Goal: Task Accomplishment & Management: Use online tool/utility

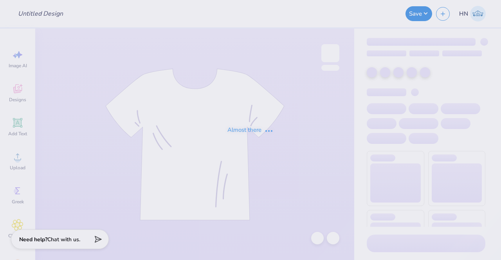
type input "Create Merch 2025"
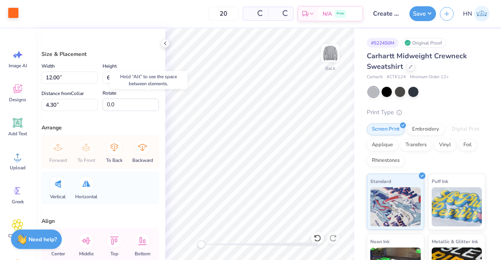
click at [9, 14] on div at bounding box center [13, 12] width 11 height 11
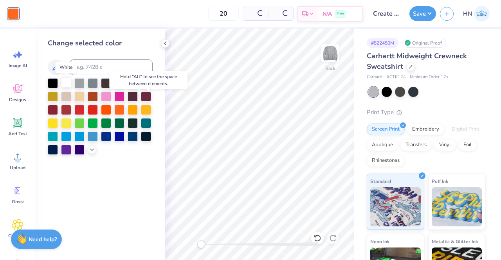
click at [65, 84] on div at bounding box center [66, 83] width 10 height 10
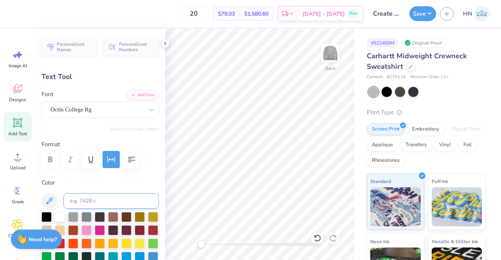
scroll to position [157, 0]
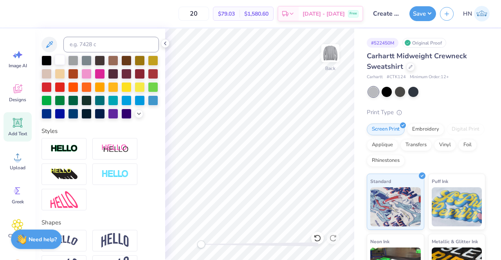
click at [56, 58] on div at bounding box center [60, 60] width 10 height 10
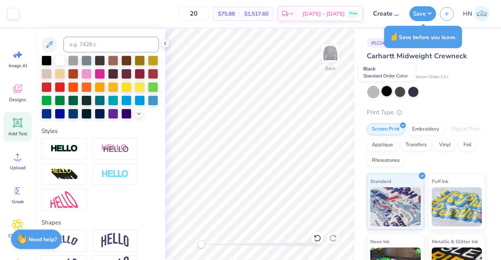
click at [392, 93] on div at bounding box center [387, 91] width 10 height 10
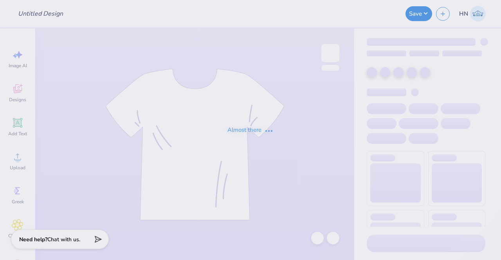
type input "Create Merch 2025"
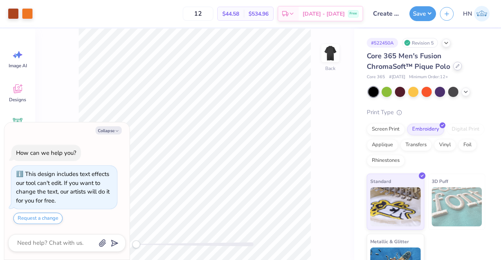
click at [454, 66] on div at bounding box center [458, 66] width 9 height 9
type textarea "x"
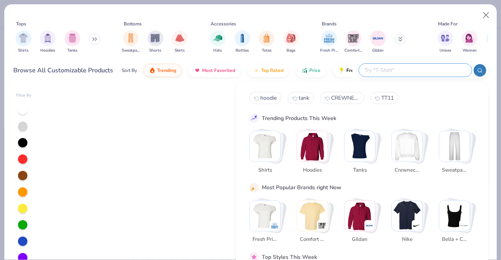
click at [418, 67] on input "text" at bounding box center [415, 70] width 103 height 9
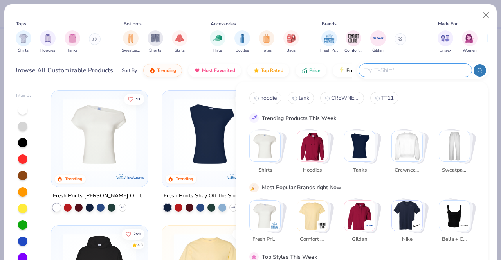
type input "p"
type textarea "x"
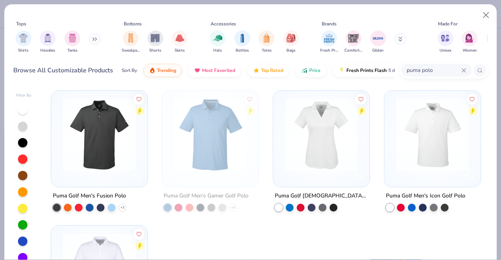
drag, startPoint x: 419, startPoint y: 67, endPoint x: 398, endPoint y: 70, distance: 21.8
click at [398, 70] on div "Browse All Customizable Products Sort By Trending Most Favorited Top Rated Pric…" at bounding box center [250, 71] width 475 height 22
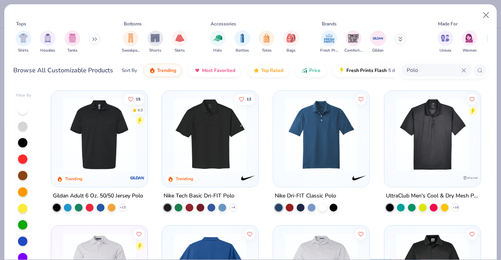
click at [437, 71] on input "Polo" at bounding box center [434, 70] width 56 height 9
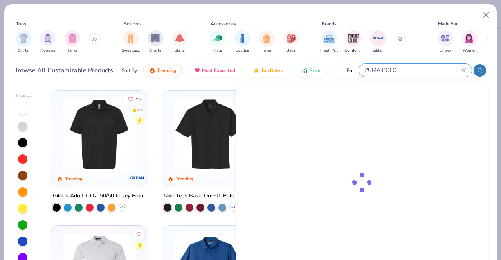
type input "PUMA POLO"
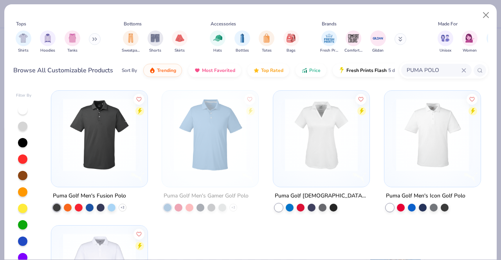
click at [74, 156] on img at bounding box center [99, 135] width 81 height 73
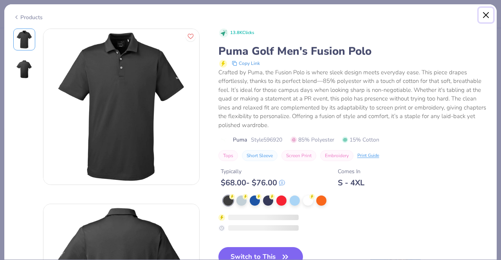
click at [487, 17] on button "Close" at bounding box center [486, 15] width 15 height 15
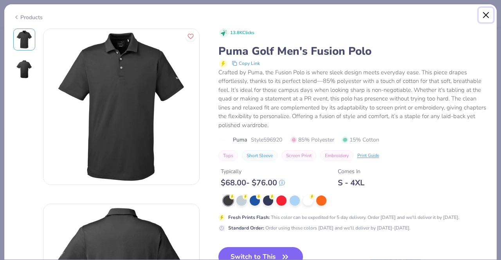
type textarea "x"
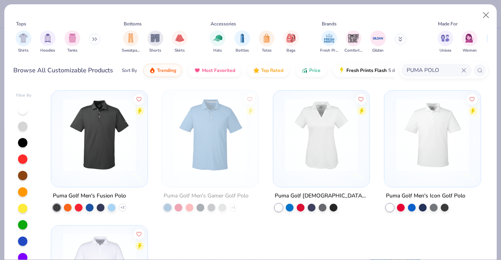
click at [423, 68] on input "PUMA POLO" at bounding box center [434, 70] width 56 height 9
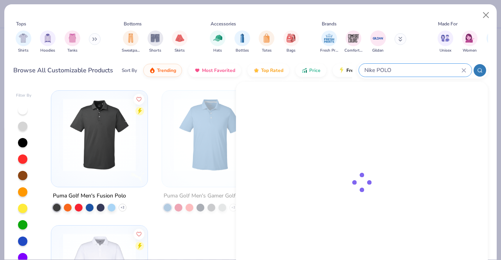
type input "Nike POLO"
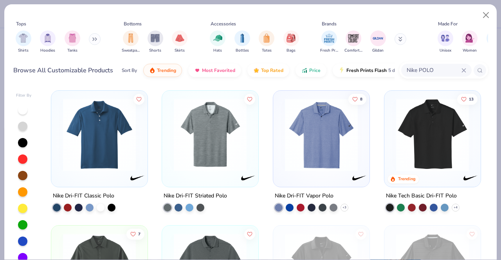
click at [450, 156] on img at bounding box center [432, 135] width 81 height 73
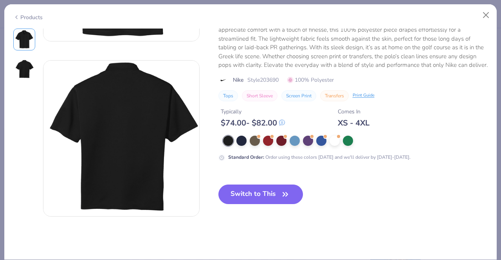
scroll to position [157, 0]
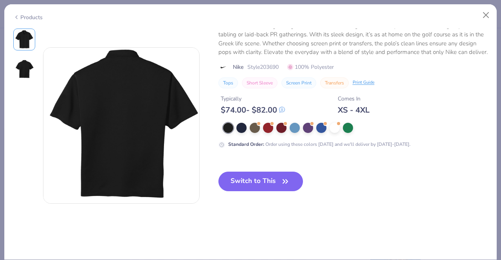
click at [261, 192] on div "Switch to This" at bounding box center [261, 188] width 85 height 32
click at [262, 187] on button "Switch to This" at bounding box center [261, 182] width 85 height 20
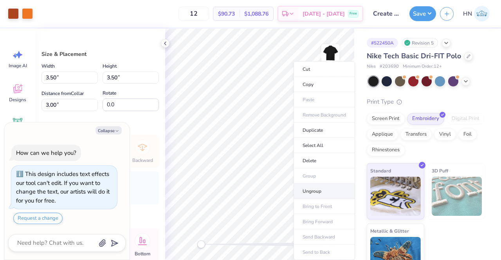
click at [307, 190] on li "Ungroup" at bounding box center [324, 191] width 61 height 15
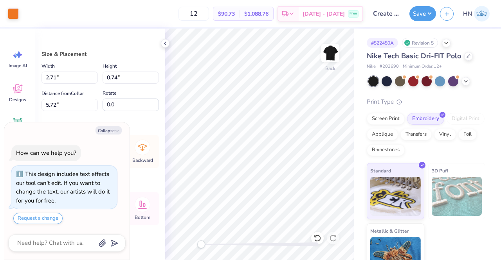
type textarea "x"
type input "5.61"
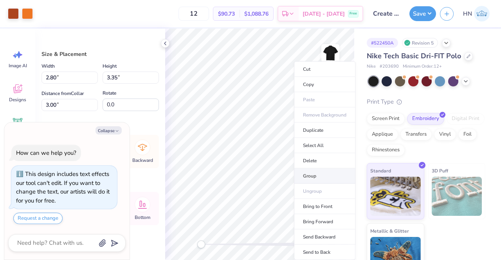
click at [313, 171] on li "Group" at bounding box center [324, 176] width 61 height 15
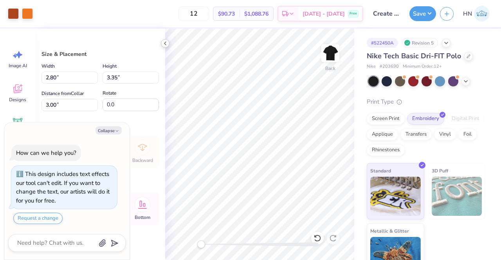
click at [166, 41] on div at bounding box center [165, 43] width 9 height 9
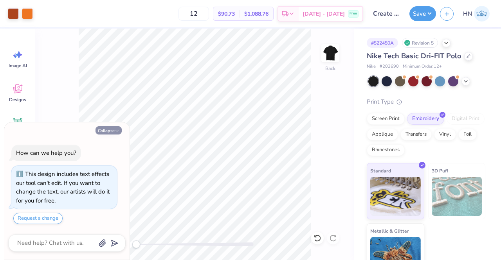
click at [119, 128] on button "Collapse" at bounding box center [109, 131] width 26 height 8
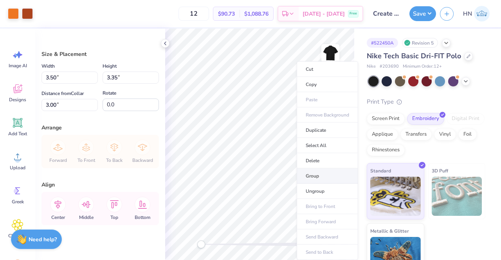
click at [315, 179] on li "Group" at bounding box center [327, 176] width 61 height 15
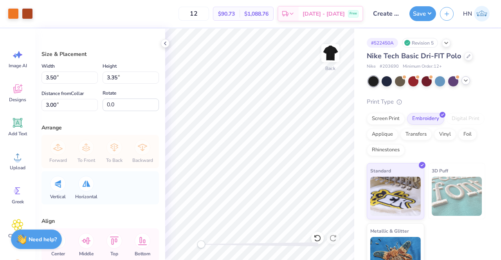
click at [465, 79] on icon at bounding box center [466, 81] width 6 height 6
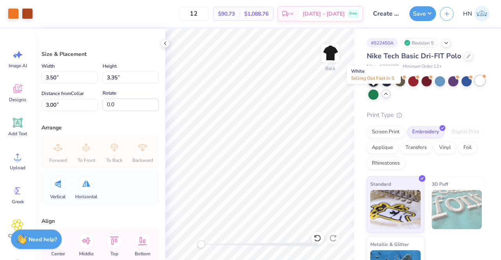
click at [475, 86] on div at bounding box center [480, 81] width 10 height 10
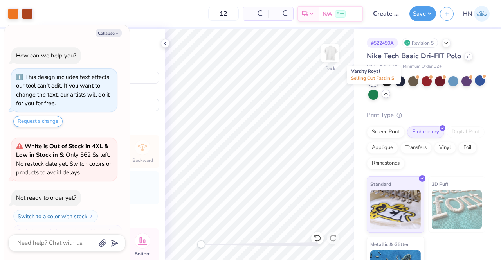
scroll to position [123, 0]
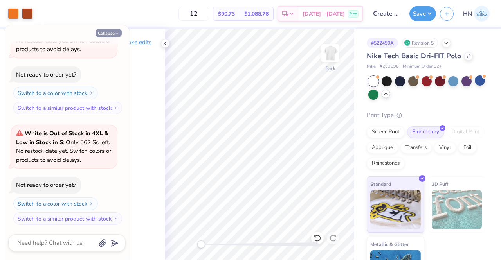
click at [110, 30] on button "Collapse" at bounding box center [109, 33] width 26 height 8
type textarea "x"
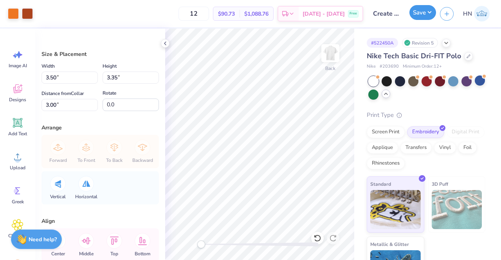
click at [432, 14] on button "Save" at bounding box center [423, 12] width 27 height 15
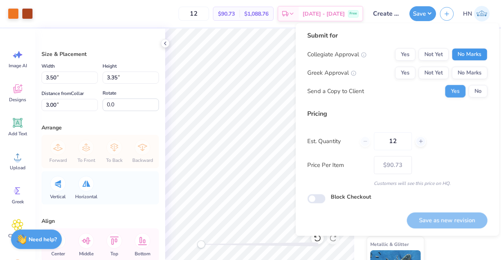
click at [468, 49] on button "No Marks" at bounding box center [470, 54] width 36 height 13
click at [469, 71] on button "No Marks" at bounding box center [470, 73] width 36 height 13
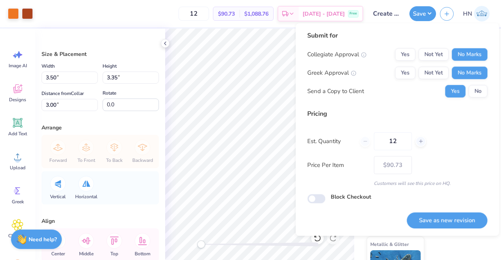
click at [473, 82] on div "Collegiate Approval Yes Not Yet No Marks Greek Approval Yes Not Yet No Marks Se…" at bounding box center [397, 72] width 180 height 49
drag, startPoint x: 475, startPoint y: 94, endPoint x: 473, endPoint y: 141, distance: 47.1
click at [475, 95] on button "No" at bounding box center [478, 91] width 19 height 13
drag, startPoint x: 451, startPoint y: 218, endPoint x: 349, endPoint y: 219, distance: 101.8
click at [450, 218] on button "Save as new revision" at bounding box center [447, 221] width 81 height 16
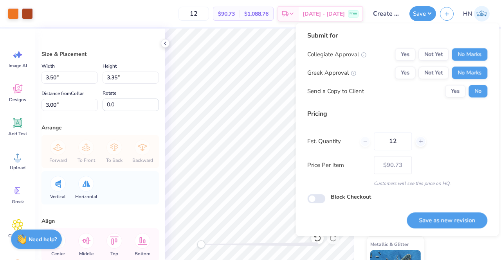
type input "– –"
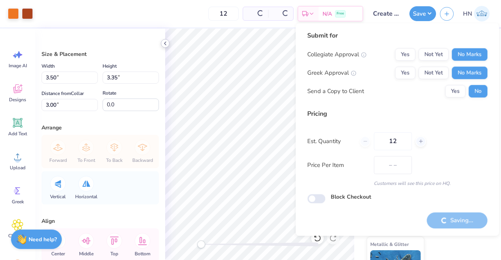
click at [168, 45] on icon at bounding box center [165, 43] width 6 height 6
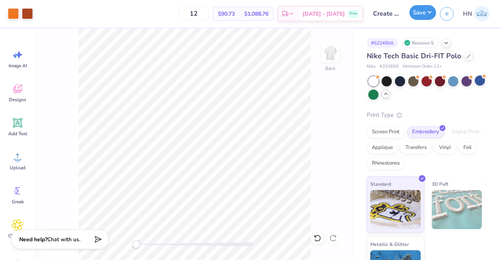
click at [419, 18] on button "Save" at bounding box center [423, 12] width 27 height 15
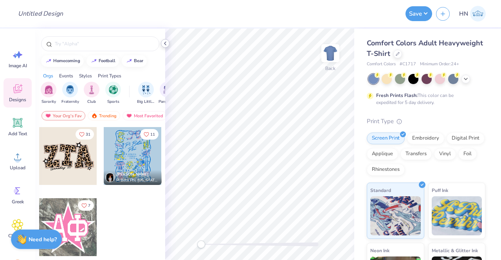
click at [168, 44] on icon at bounding box center [165, 43] width 6 height 6
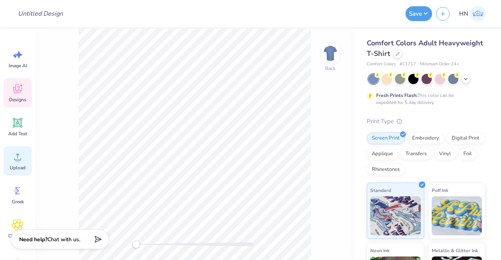
click at [19, 162] on circle at bounding box center [17, 159] width 5 height 5
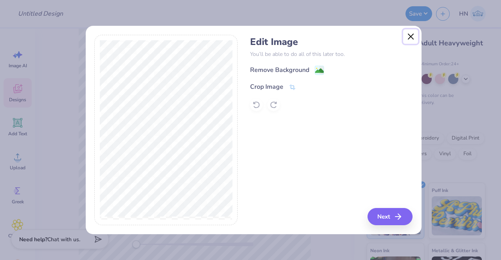
click at [407, 35] on button "Close" at bounding box center [410, 36] width 15 height 15
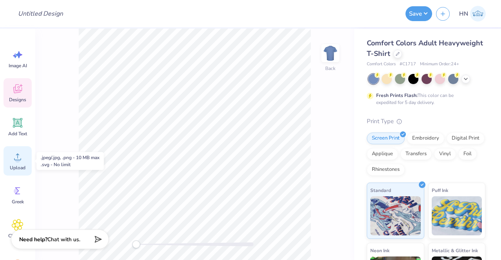
click at [19, 161] on circle at bounding box center [17, 159] width 5 height 5
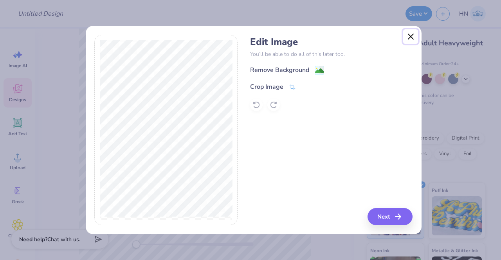
click at [407, 34] on button "Close" at bounding box center [410, 36] width 15 height 15
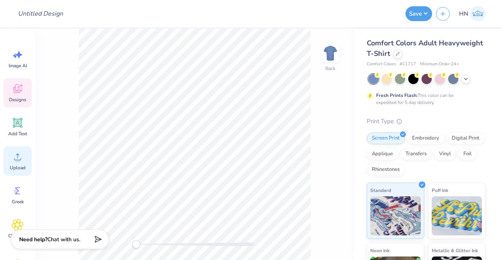
click at [27, 166] on div "Upload" at bounding box center [18, 160] width 28 height 29
click at [16, 159] on circle at bounding box center [17, 159] width 5 height 5
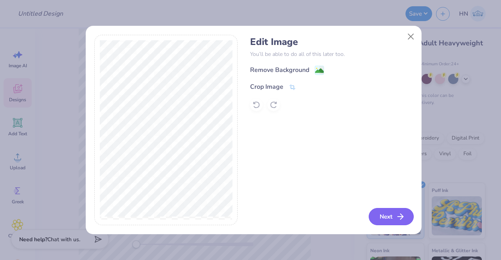
click at [394, 215] on button "Next" at bounding box center [391, 216] width 45 height 17
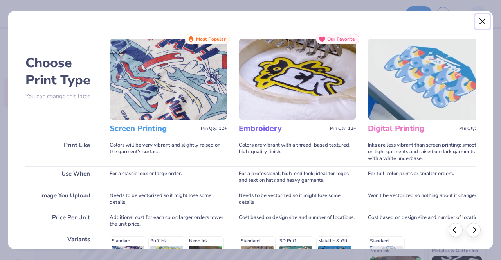
click at [479, 22] on button "Close" at bounding box center [482, 21] width 15 height 15
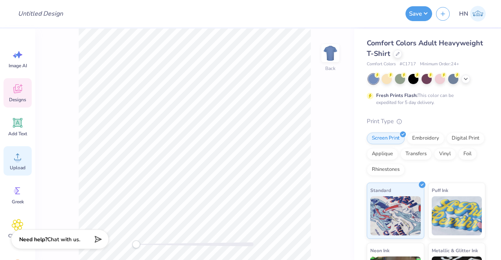
click at [28, 157] on div "Upload" at bounding box center [18, 160] width 28 height 29
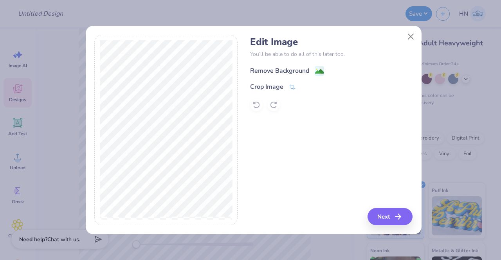
click at [291, 67] on div "Remove Background" at bounding box center [279, 70] width 59 height 9
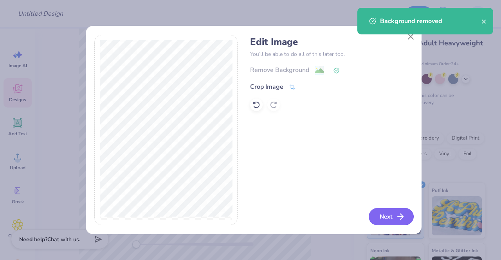
click at [394, 213] on button "Next" at bounding box center [391, 216] width 45 height 17
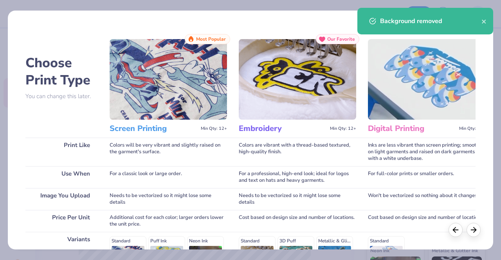
scroll to position [117, 0]
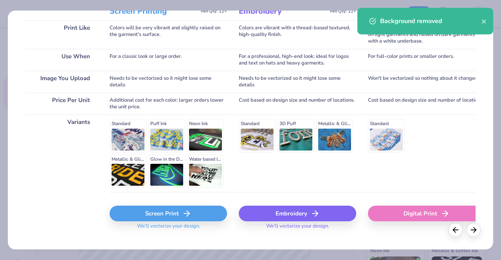
click at [173, 209] on div "Screen Print" at bounding box center [168, 214] width 117 height 16
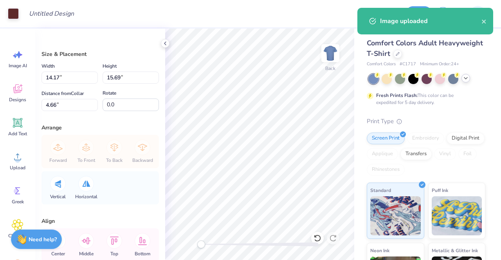
click at [468, 81] on icon at bounding box center [466, 78] width 6 height 6
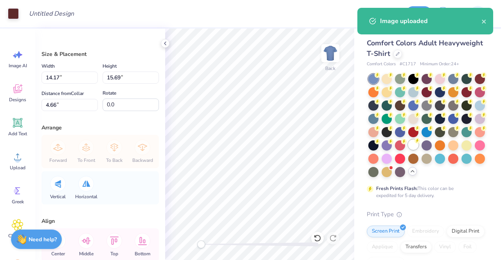
click at [408, 150] on div at bounding box center [413, 145] width 10 height 10
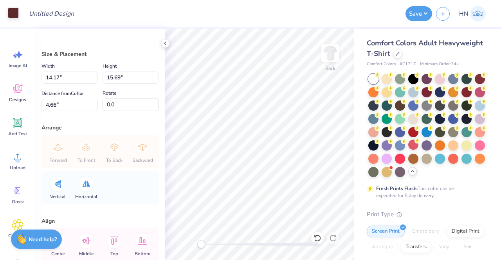
click at [10, 14] on div at bounding box center [13, 12] width 11 height 11
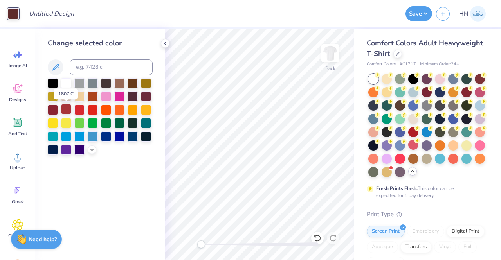
click at [61, 107] on div at bounding box center [66, 109] width 10 height 10
click at [54, 110] on div at bounding box center [53, 109] width 10 height 10
click at [92, 148] on icon at bounding box center [92, 149] width 6 height 6
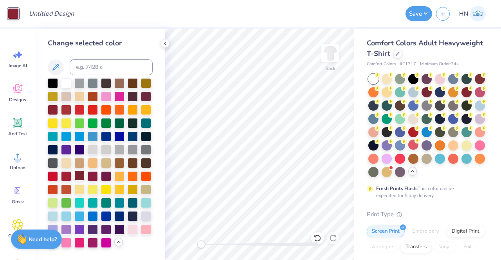
click at [76, 177] on div at bounding box center [79, 176] width 10 height 10
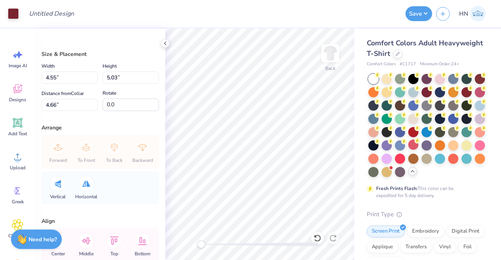
type input "4.55"
type input "5.03"
type input "2.07"
type input "2.29"
type input "3.00"
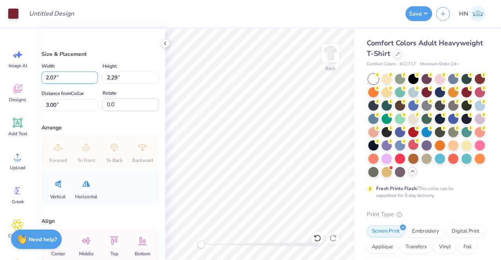
drag, startPoint x: 58, startPoint y: 78, endPoint x: 48, endPoint y: 78, distance: 9.8
click at [48, 78] on input "2.07" at bounding box center [70, 78] width 56 height 12
type input "2"
type input "5"
type input "4.00"
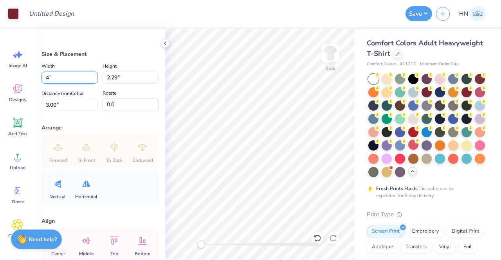
type input "4.43"
type input "1.93"
type input "3.21"
type input "3.55"
type input "3.00"
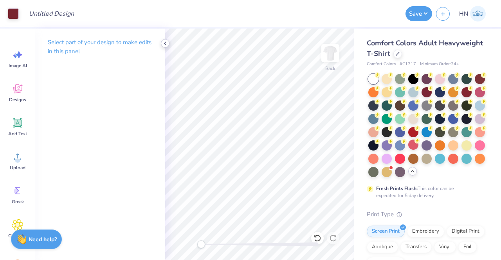
click at [164, 42] on div "Art colors Design Title Save HN Image AI Designs Add Text Upload Greek Clipart …" at bounding box center [250, 130] width 501 height 260
click at [166, 43] on icon at bounding box center [165, 43] width 6 height 6
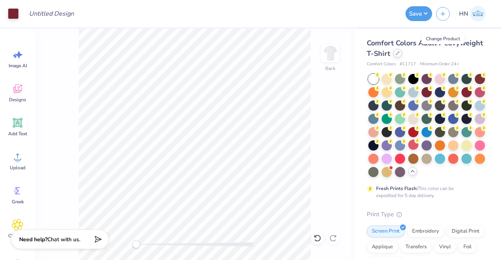
click at [402, 56] on div at bounding box center [398, 53] width 9 height 9
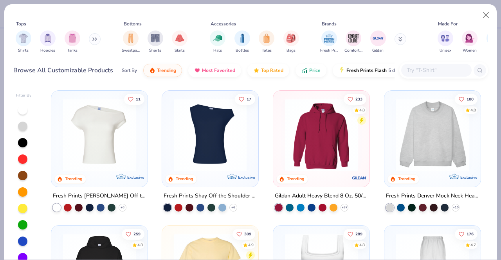
click at [417, 74] on input "text" at bounding box center [436, 70] width 60 height 9
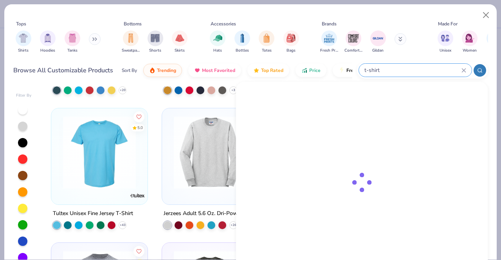
scroll to position [822, 0]
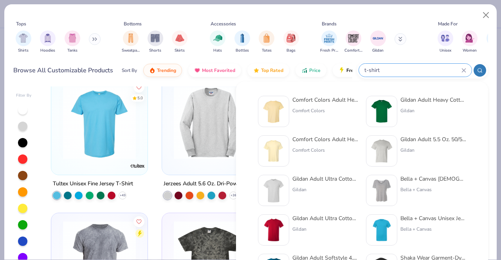
click at [359, 71] on div "t-shirt" at bounding box center [415, 70] width 113 height 13
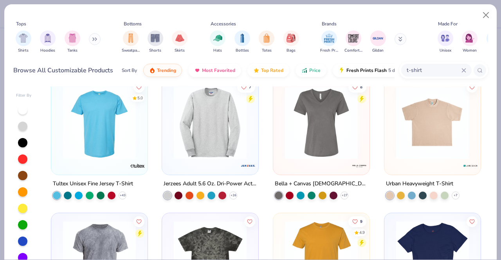
click at [406, 73] on input "t-shirt" at bounding box center [434, 70] width 56 height 9
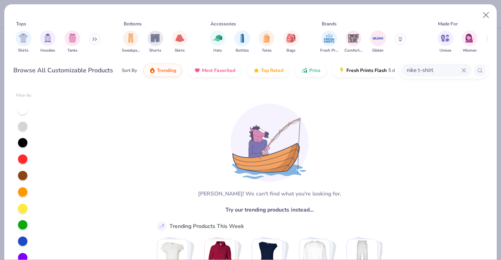
click at [485, 68] on div at bounding box center [480, 70] width 13 height 13
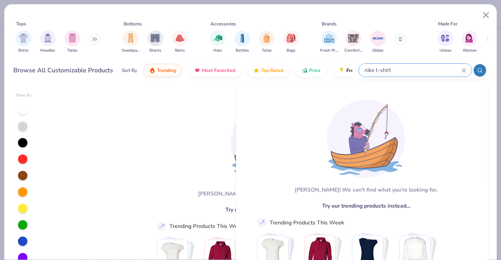
click at [481, 72] on icon at bounding box center [479, 70] width 5 height 5
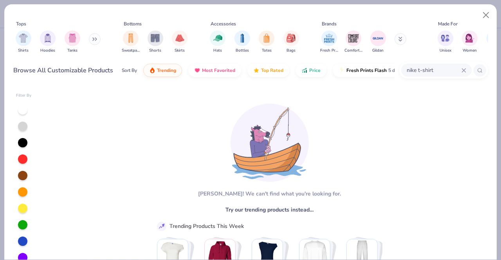
click at [436, 64] on div "nike t-shirt" at bounding box center [436, 70] width 70 height 13
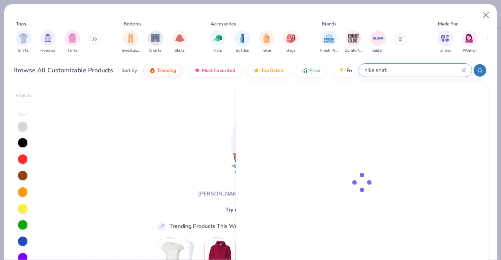
type input "nike shirt"
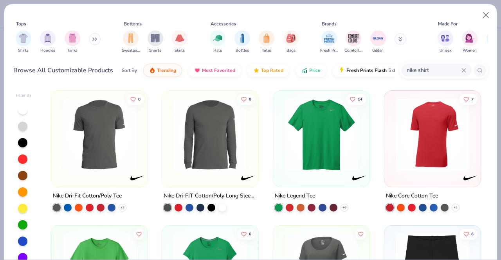
click at [333, 136] on img at bounding box center [321, 135] width 81 height 73
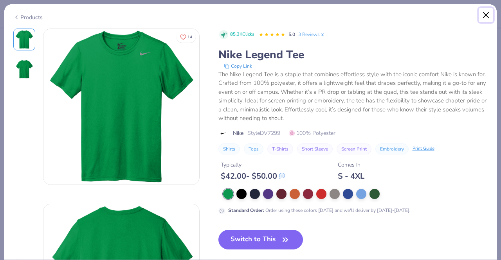
click at [486, 15] on button "Close" at bounding box center [486, 15] width 15 height 15
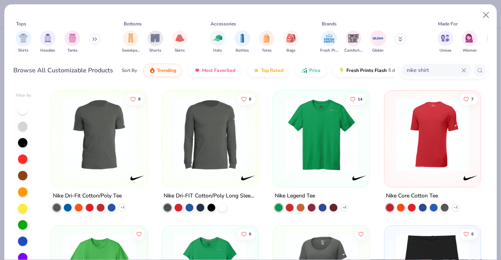
click at [101, 165] on img at bounding box center [99, 135] width 81 height 73
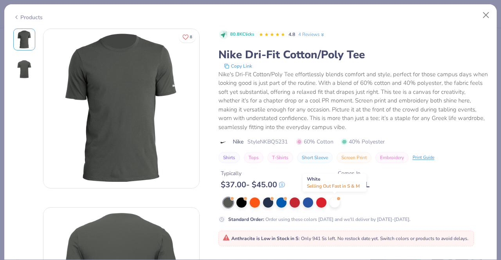
drag, startPoint x: 338, startPoint y: 199, endPoint x: 324, endPoint y: 210, distance: 18.4
click at [338, 199] on span at bounding box center [339, 199] width 4 height 4
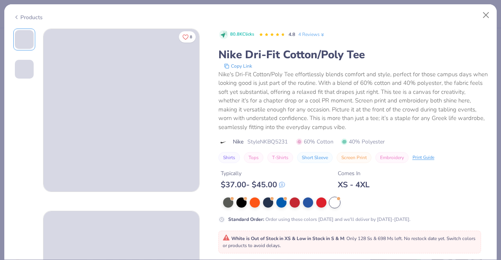
scroll to position [117, 0]
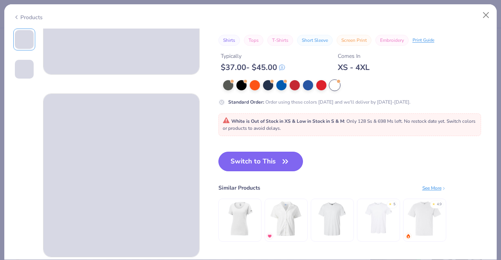
click at [254, 162] on button "Switch to This" at bounding box center [261, 162] width 85 height 20
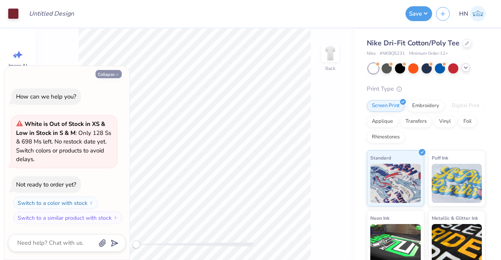
click at [111, 71] on button "Collapse" at bounding box center [109, 74] width 26 height 8
type textarea "x"
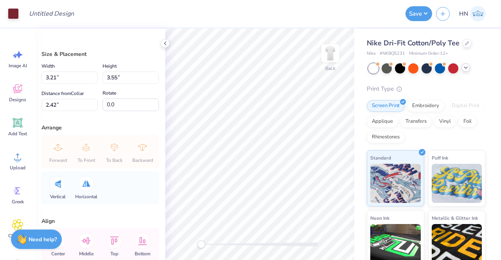
type input "2.93"
type input "3.24"
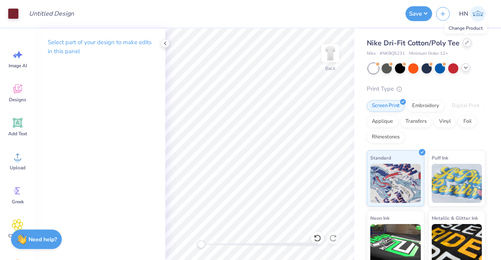
click at [467, 43] on icon at bounding box center [467, 43] width 4 height 4
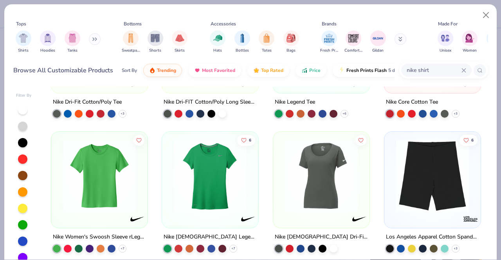
scroll to position [39, 0]
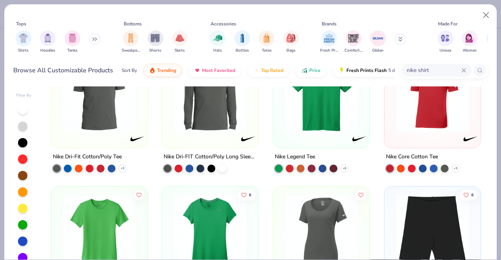
click at [415, 153] on div "Nike Core Cotton Tee" at bounding box center [412, 157] width 52 height 10
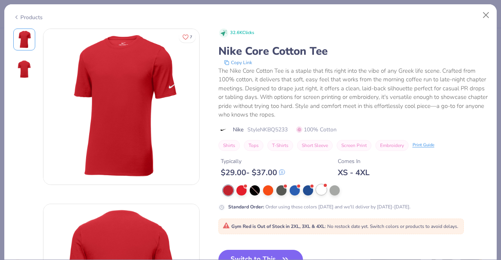
click at [316, 189] on div at bounding box center [321, 190] width 10 height 10
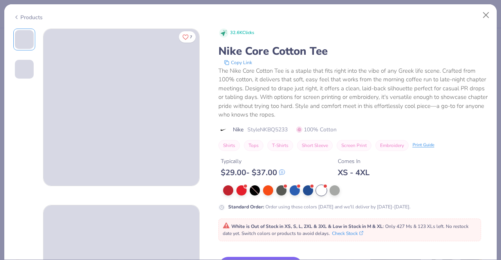
scroll to position [117, 0]
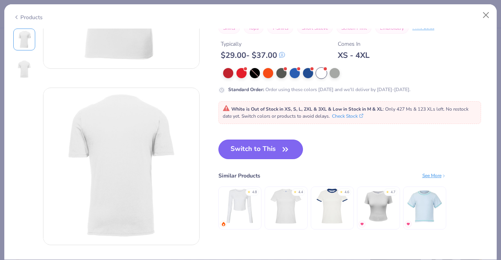
click at [275, 154] on button "Switch to This" at bounding box center [261, 150] width 85 height 20
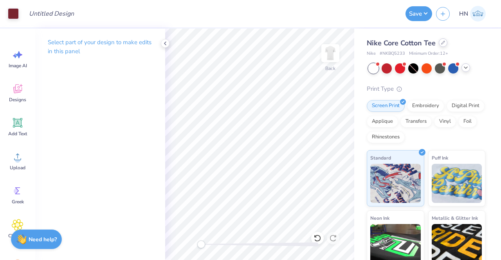
click at [441, 42] on div at bounding box center [443, 42] width 9 height 9
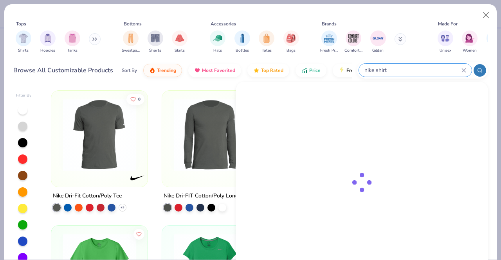
drag, startPoint x: 433, startPoint y: 66, endPoint x: 407, endPoint y: 66, distance: 25.5
click at [407, 66] on input "nike shirt" at bounding box center [413, 70] width 98 height 9
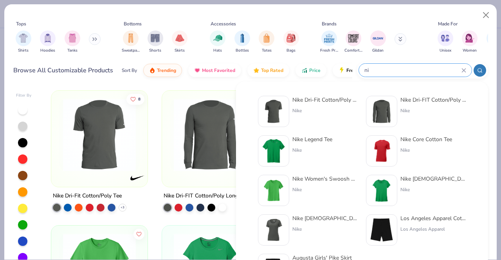
type input "n"
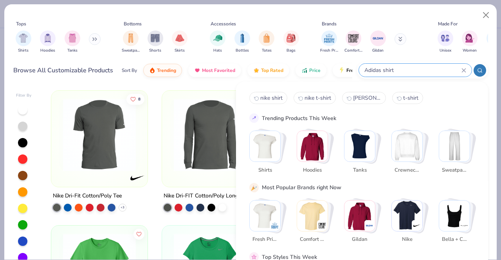
type input "Adidas shirt"
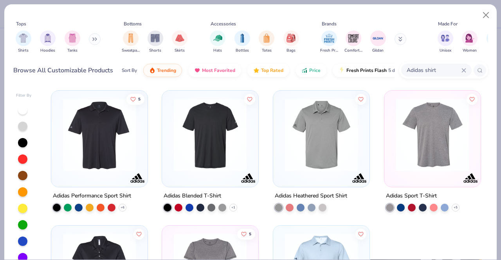
click at [215, 166] on img at bounding box center [210, 135] width 81 height 73
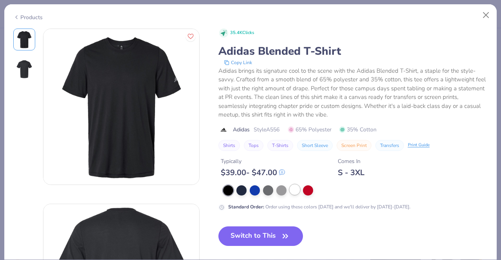
click at [293, 188] on div at bounding box center [295, 190] width 10 height 10
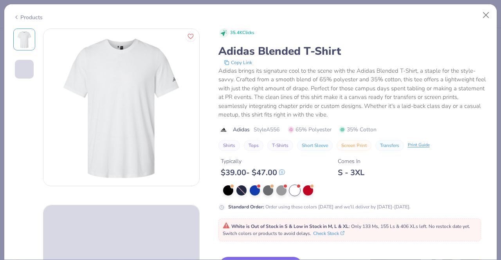
scroll to position [117, 0]
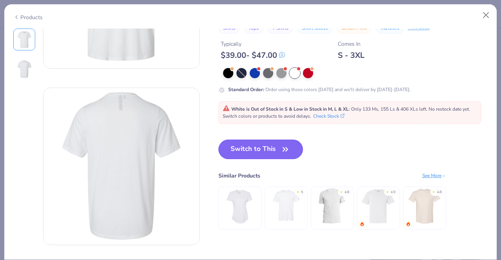
click at [280, 153] on icon "button" at bounding box center [285, 149] width 11 height 11
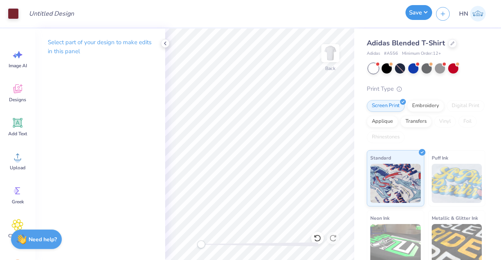
click at [412, 15] on button "Save" at bounding box center [419, 12] width 27 height 15
click at [451, 42] on icon at bounding box center [453, 43] width 4 height 4
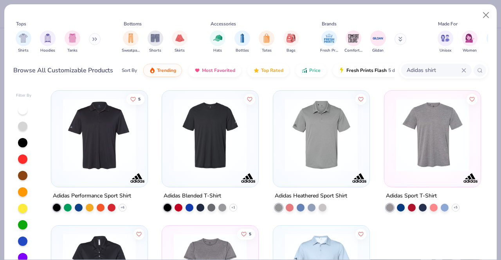
click at [431, 158] on img at bounding box center [432, 135] width 81 height 73
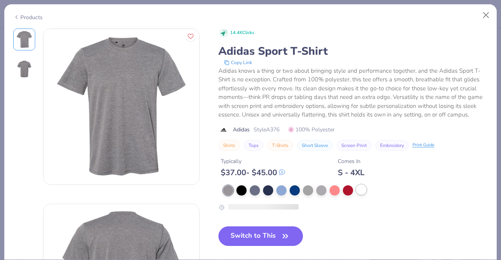
click at [361, 189] on div at bounding box center [361, 190] width 10 height 10
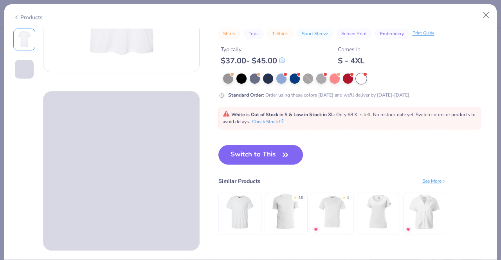
scroll to position [117, 0]
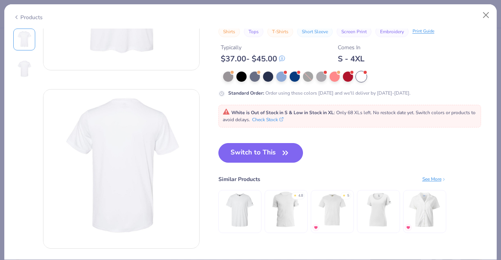
click at [283, 158] on button "Switch to This" at bounding box center [261, 153] width 85 height 20
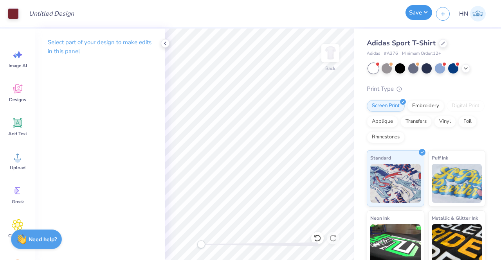
click at [407, 17] on button "Save" at bounding box center [419, 12] width 27 height 15
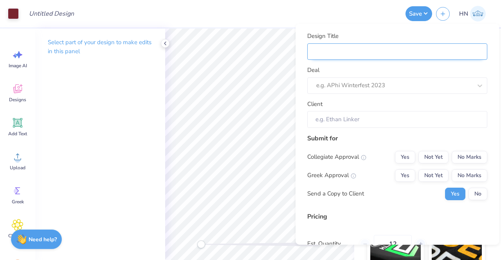
click at [338, 58] on input "Design Title" at bounding box center [397, 51] width 180 height 17
type input "S"
type input "Sh"
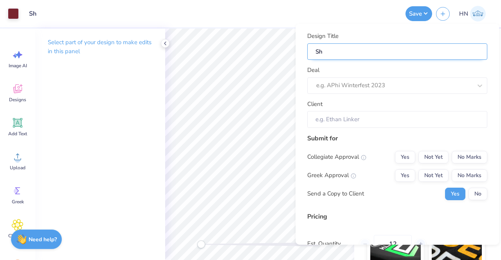
type input "Shi"
type input "Shir"
type input "Shirt"
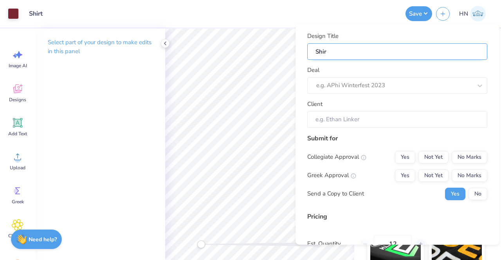
type input "Shirt"
type input "Shirts"
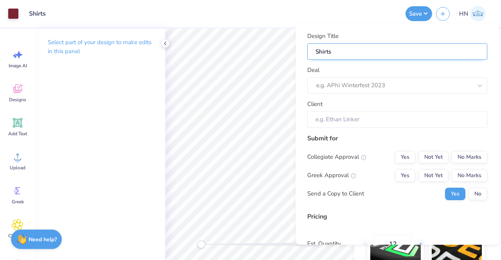
type input "Shirts f"
type input "Shirts fo"
type input "Shirts for"
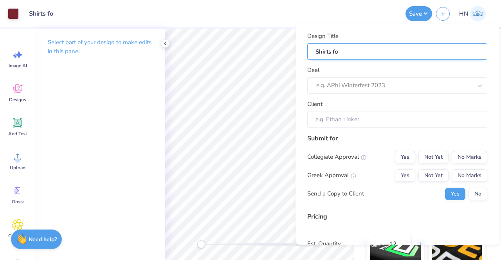
type input "Shirts for"
type input "Shirts for U"
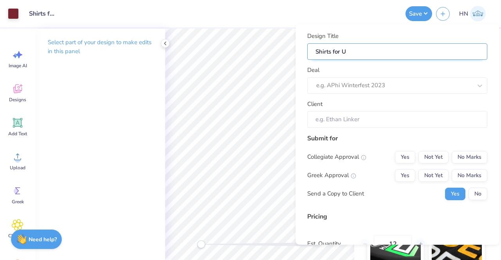
type input "Shirts for US"
type input "Shirts for USC"
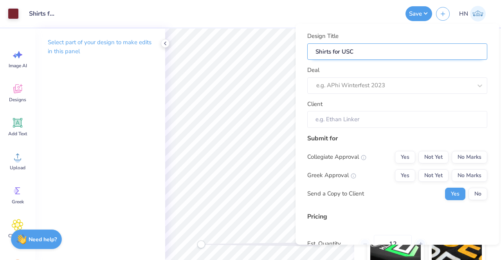
type input "Shirts for USC"
type input "Shirts for USC P"
type input "Shirts for USC PS"
type input "Shirts for USC PSy"
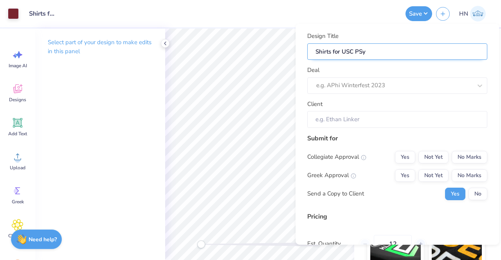
type input "Shirts for USC PSyc"
type input "Shirts for USC PSych"
type input "Shirts for USC PSycho"
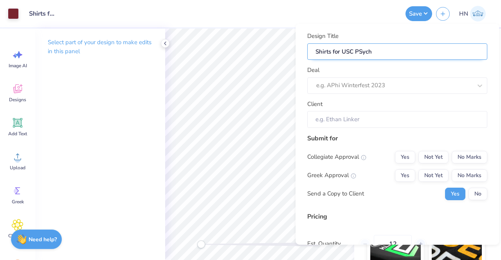
type input "Shirts for USC PSycho"
type input "Shirts for USC PSychol"
type input "Shirts for USC PSycholo"
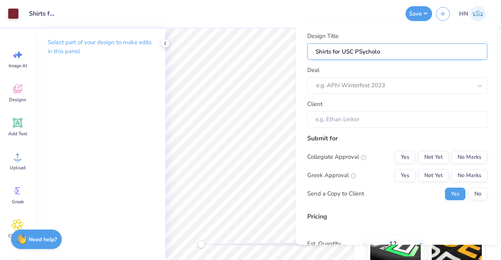
type input "Shirts for USC PSycholog"
type input "Shirts for USC PSychology"
type input "Shirts for USC PSychology!"
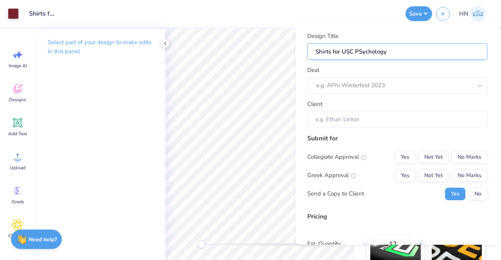
type input "Shirts for USC PSychology!"
click at [365, 50] on input "Shirts for USC PSychology!" at bounding box center [397, 51] width 180 height 17
type input "Shirts for USC Pychology!"
type input "Shirts for USC Psychology!"
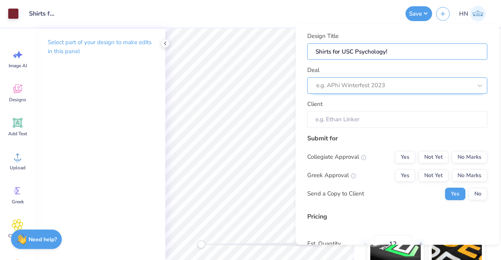
type input "Shirts for USC Psychology!"
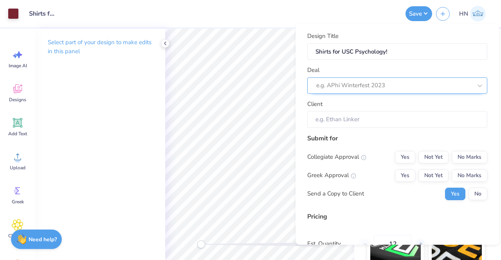
click at [330, 88] on div at bounding box center [394, 85] width 156 height 11
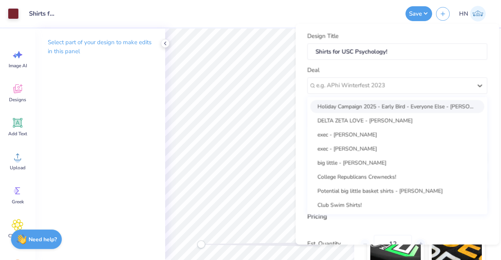
click at [331, 105] on div "Holiday Campaign 2025 - Early Bird - Everyone Else - Sharon Flenniken" at bounding box center [398, 106] width 174 height 13
type input "Sharon Flenniken"
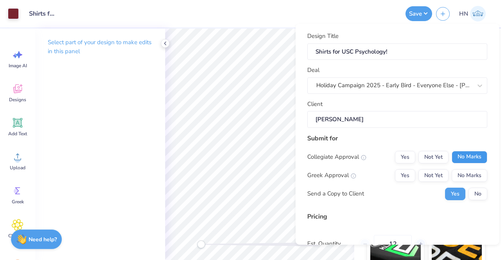
click at [474, 155] on button "No Marks" at bounding box center [470, 157] width 36 height 13
drag, startPoint x: 405, startPoint y: 159, endPoint x: 417, endPoint y: 163, distance: 12.9
click at [406, 159] on button "Yes" at bounding box center [405, 157] width 20 height 13
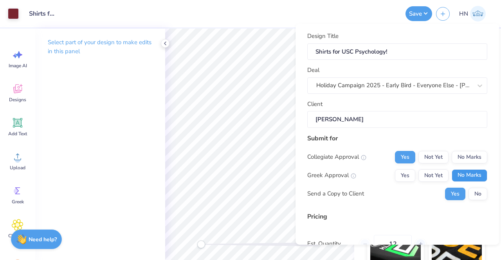
click at [474, 173] on button "No Marks" at bounding box center [470, 175] width 36 height 13
drag, startPoint x: 462, startPoint y: 155, endPoint x: 464, endPoint y: 166, distance: 10.5
click at [462, 155] on button "No Marks" at bounding box center [470, 157] width 36 height 13
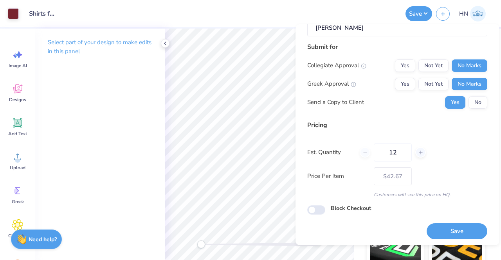
scroll to position [93, 0]
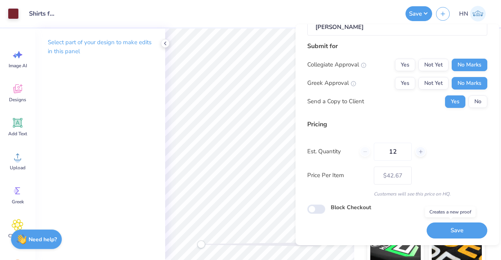
drag, startPoint x: 471, startPoint y: 227, endPoint x: 407, endPoint y: 219, distance: 64.8
click at [471, 226] on button "Save" at bounding box center [457, 231] width 61 height 16
type input "$42.67"
click at [163, 43] on icon at bounding box center [165, 43] width 6 height 6
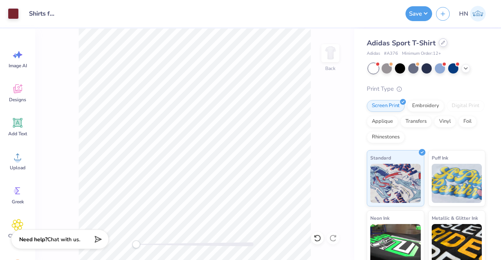
click at [443, 46] on div at bounding box center [443, 42] width 9 height 9
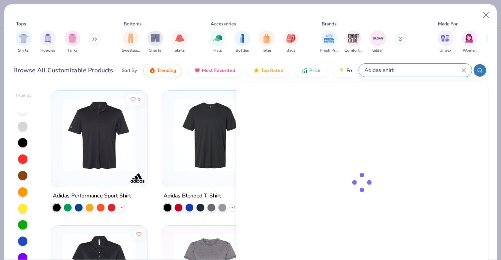
drag, startPoint x: 448, startPoint y: 68, endPoint x: 386, endPoint y: 70, distance: 61.5
click at [386, 70] on input "Adidas shirt" at bounding box center [413, 70] width 98 height 9
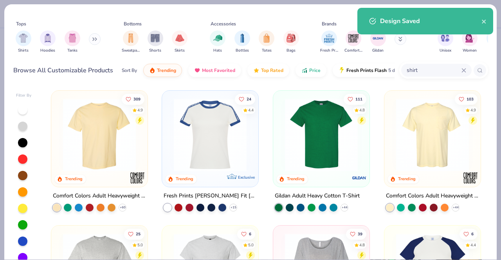
click at [406, 68] on input "shirt" at bounding box center [434, 70] width 56 height 9
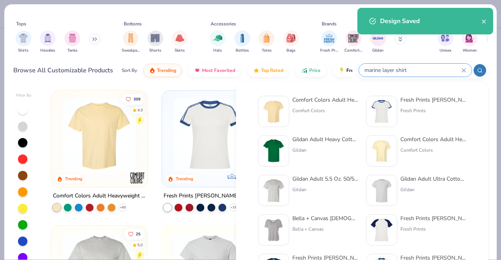
type input "marine layer shirt"
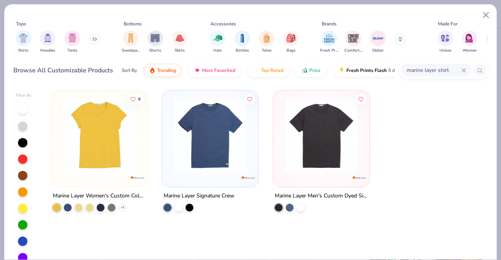
click at [238, 168] on img at bounding box center [210, 135] width 81 height 73
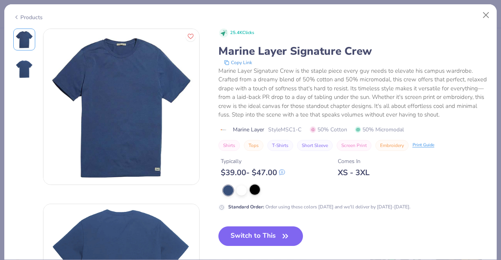
click at [254, 195] on div at bounding box center [255, 190] width 10 height 10
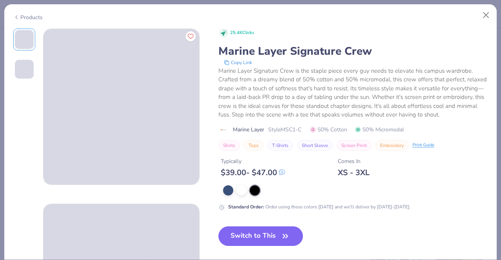
scroll to position [39, 0]
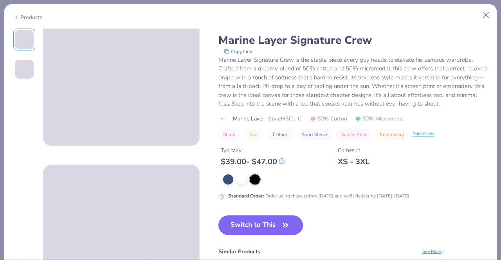
click at [259, 227] on button "Switch to This" at bounding box center [261, 226] width 85 height 20
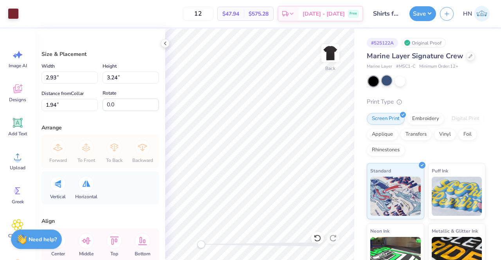
click at [390, 83] on div at bounding box center [387, 81] width 10 height 10
type input "3.00"
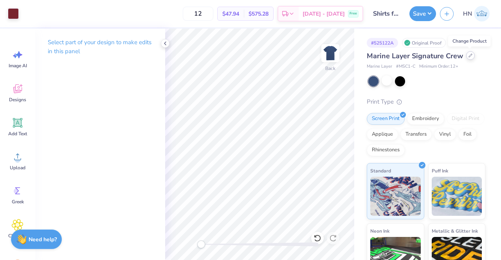
click at [470, 56] on icon at bounding box center [471, 56] width 4 height 4
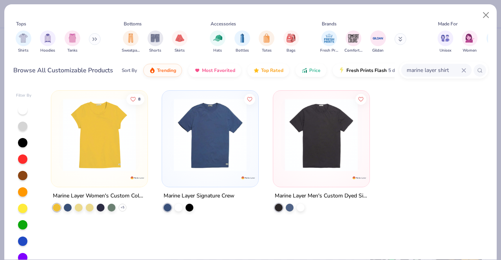
click at [319, 147] on img at bounding box center [321, 135] width 81 height 73
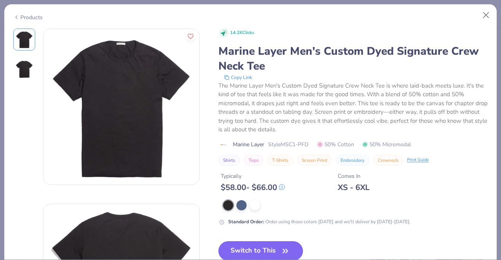
drag, startPoint x: 252, startPoint y: 249, endPoint x: 251, endPoint y: 242, distance: 7.5
click at [252, 249] on button "Switch to This" at bounding box center [261, 252] width 85 height 20
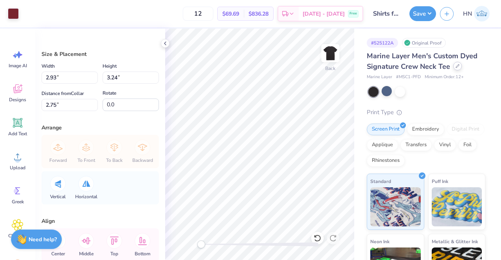
click at [457, 66] on icon at bounding box center [457, 66] width 3 height 3
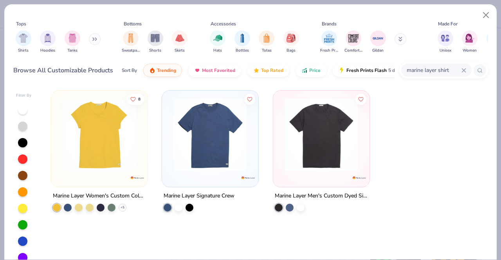
click at [211, 150] on img at bounding box center [210, 135] width 81 height 73
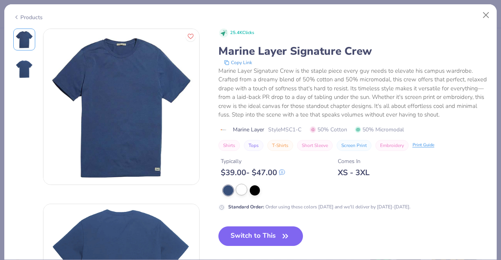
click at [240, 195] on div at bounding box center [242, 190] width 10 height 10
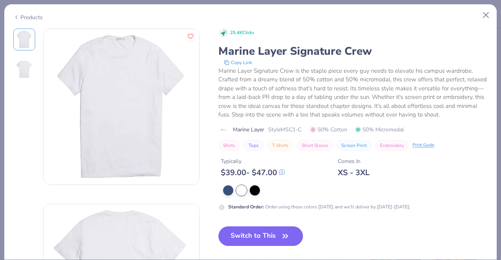
scroll to position [117, 0]
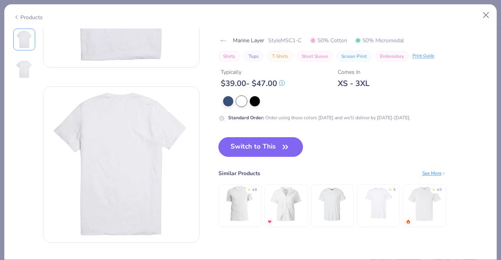
click at [266, 152] on button "Switch to This" at bounding box center [261, 147] width 85 height 20
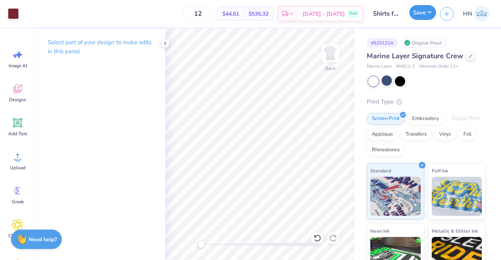
click at [423, 7] on button "Save" at bounding box center [423, 12] width 27 height 15
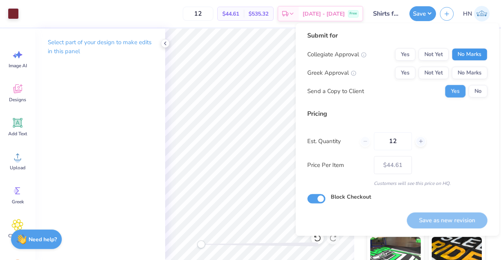
click at [471, 56] on button "No Marks" at bounding box center [470, 54] width 36 height 13
click at [469, 76] on button "No Marks" at bounding box center [470, 73] width 36 height 13
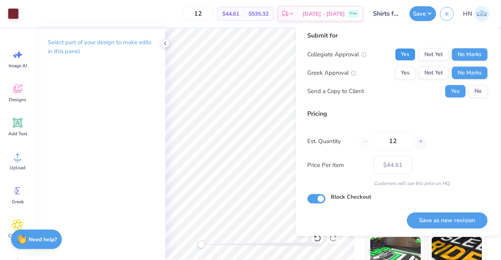
click at [406, 53] on button "Yes" at bounding box center [405, 54] width 20 height 13
click at [466, 55] on button "No Marks" at bounding box center [470, 54] width 36 height 13
click at [447, 213] on button "Save as new revision" at bounding box center [447, 221] width 81 height 16
type input "– –"
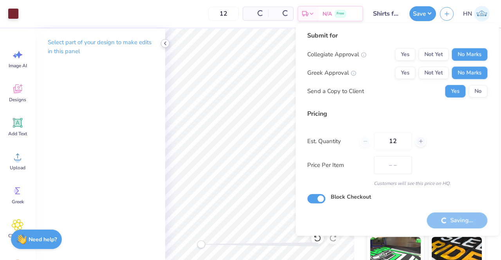
click at [164, 42] on icon at bounding box center [165, 43] width 6 height 6
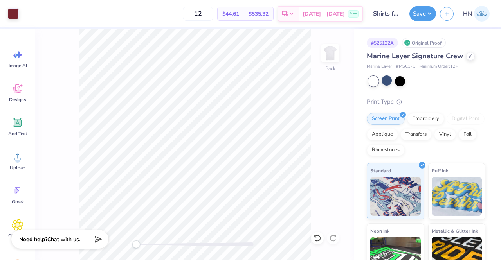
click at [469, 51] on div "Marine Layer Signature Crew" at bounding box center [426, 56] width 119 height 11
click at [469, 56] on icon at bounding box center [471, 56] width 4 height 4
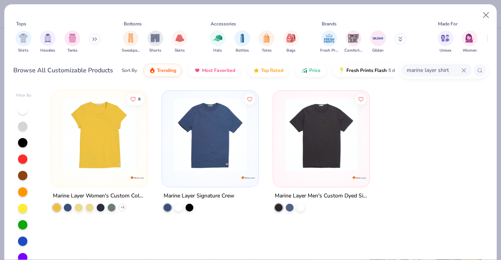
click at [464, 68] on icon at bounding box center [464, 70] width 5 height 5
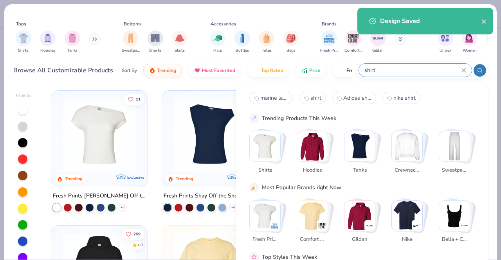
type input "shirt'"
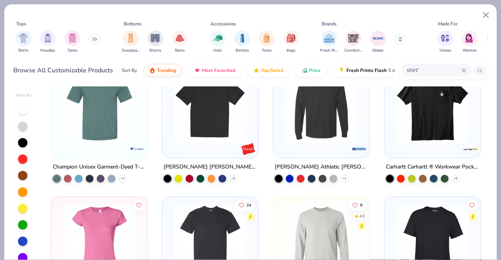
scroll to position [1488, 0]
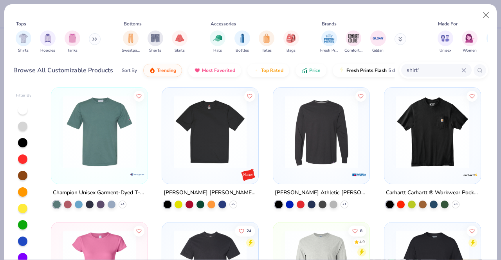
click at [414, 133] on img at bounding box center [432, 132] width 81 height 73
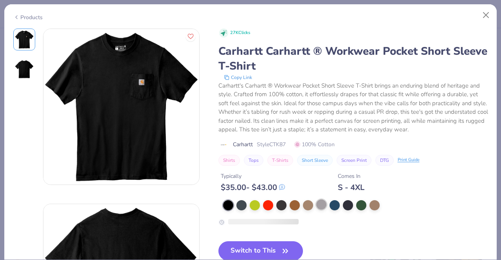
click at [320, 205] on div at bounding box center [321, 205] width 10 height 10
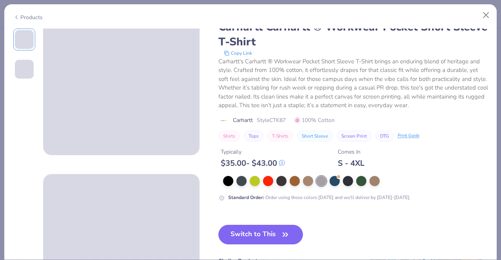
scroll to position [78, 0]
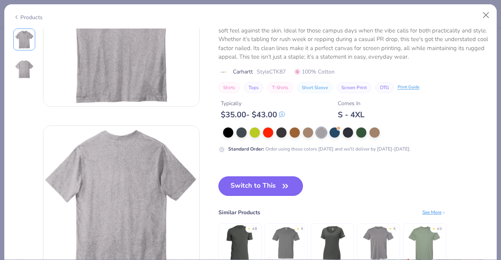
click at [266, 185] on button "Switch to This" at bounding box center [261, 187] width 85 height 20
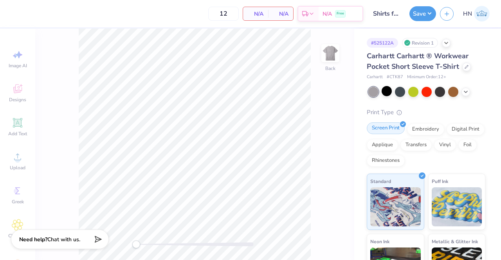
click at [383, 133] on div "Screen Print" at bounding box center [386, 129] width 38 height 12
click at [463, 91] on icon at bounding box center [466, 91] width 6 height 6
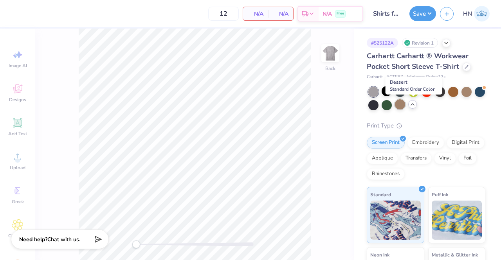
click at [405, 105] on div at bounding box center [400, 104] width 10 height 10
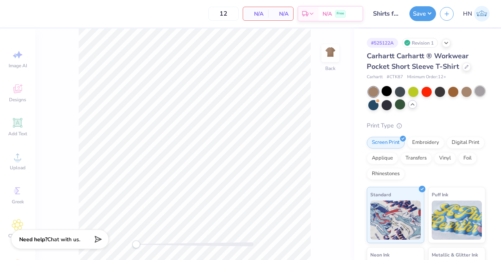
click at [475, 96] on div at bounding box center [480, 91] width 10 height 10
click at [17, 155] on div "Image AI Designs Add Text Upload Greek Clipart & logos Decorate" at bounding box center [18, 164] width 28 height 240
click at [17, 157] on div "Image AI Designs Add Text Upload Greek Clipart & logos Decorate" at bounding box center [18, 164] width 28 height 240
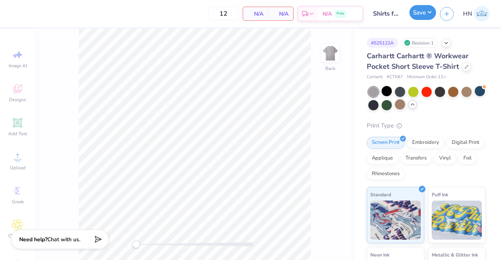
click at [422, 11] on button "Save" at bounding box center [423, 12] width 27 height 15
click at [465, 68] on div at bounding box center [467, 66] width 9 height 9
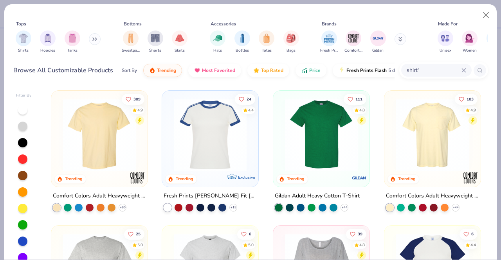
click at [214, 152] on img at bounding box center [210, 135] width 81 height 73
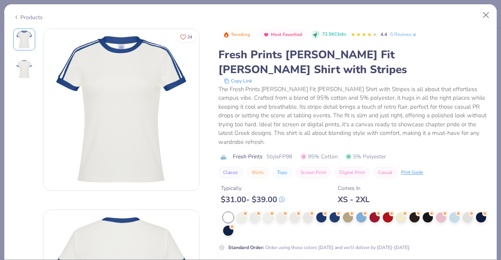
scroll to position [117, 0]
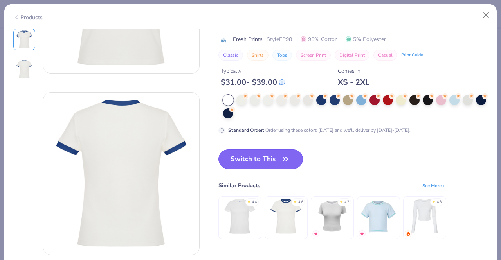
click at [277, 157] on button "Switch to This" at bounding box center [261, 160] width 85 height 20
type input "50"
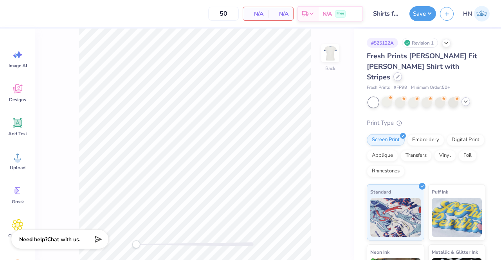
click at [402, 72] on div at bounding box center [398, 76] width 9 height 9
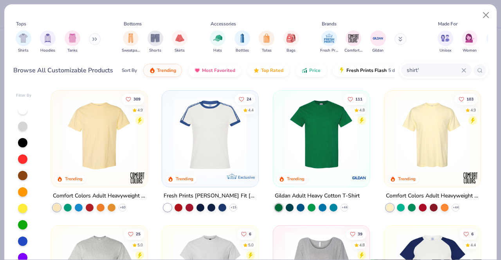
click at [443, 69] on input "shirt'" at bounding box center [434, 70] width 56 height 9
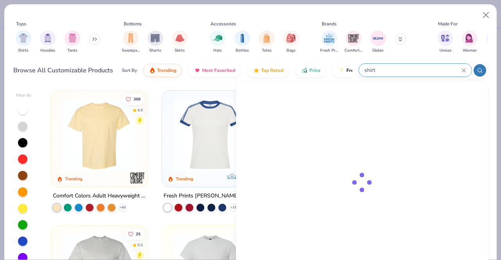
type input "shirt"
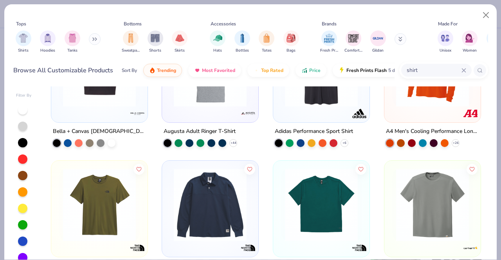
scroll to position [2573, 0]
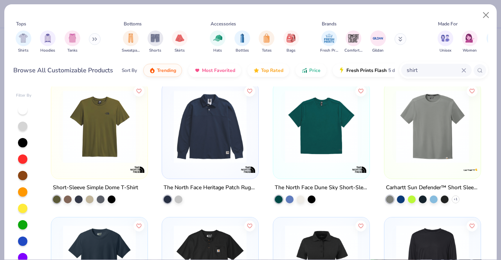
click at [417, 155] on img at bounding box center [432, 126] width 81 height 73
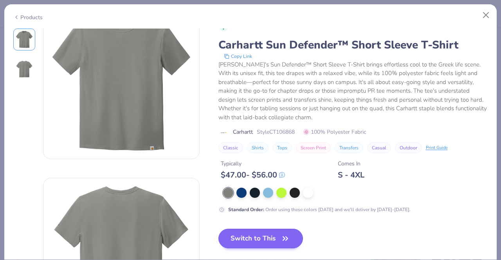
scroll to position [39, 0]
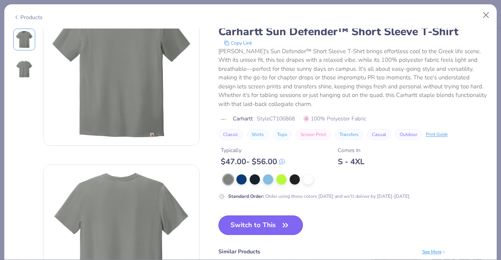
click at [263, 227] on button "Switch to This" at bounding box center [261, 226] width 85 height 20
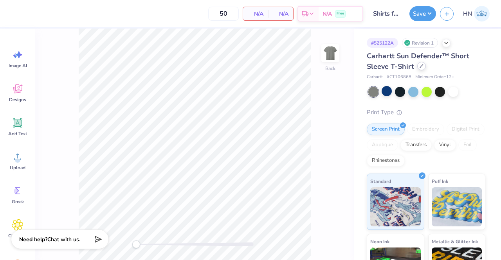
click at [422, 65] on icon at bounding box center [421, 66] width 3 height 3
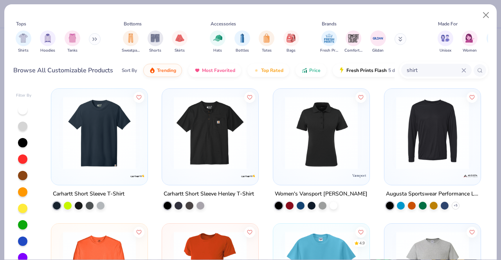
scroll to position [2702, 0]
click at [98, 173] on div at bounding box center [99, 135] width 89 height 85
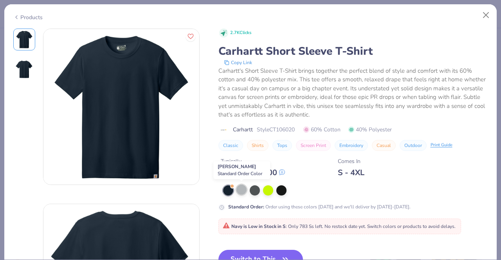
click at [244, 190] on div at bounding box center [242, 190] width 10 height 10
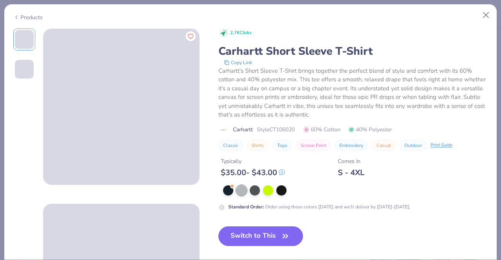
click at [255, 233] on button "Switch to This" at bounding box center [261, 237] width 85 height 20
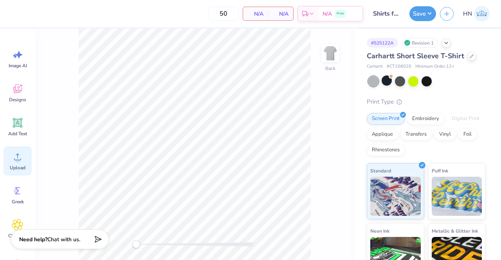
click at [23, 163] on div "Upload" at bounding box center [18, 160] width 28 height 29
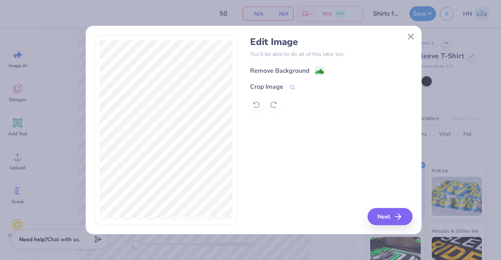
click at [305, 69] on div "Remove Background" at bounding box center [279, 70] width 59 height 9
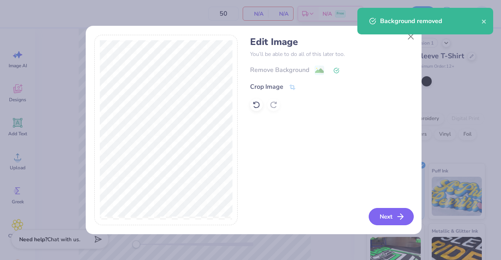
click at [394, 218] on button "Next" at bounding box center [391, 216] width 45 height 17
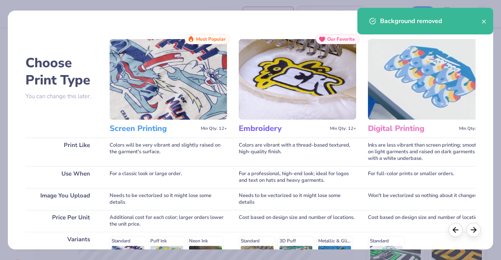
scroll to position [117, 0]
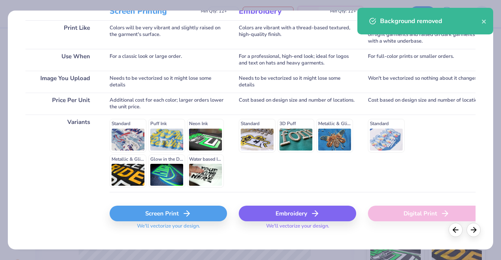
click at [170, 211] on div "Screen Print" at bounding box center [168, 214] width 117 height 16
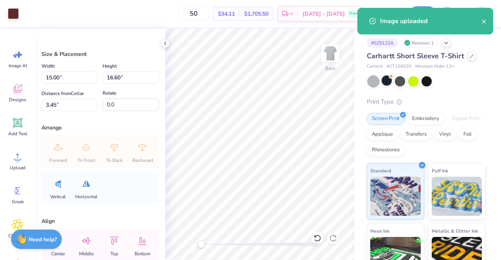
type input "3.12"
type input "3.45"
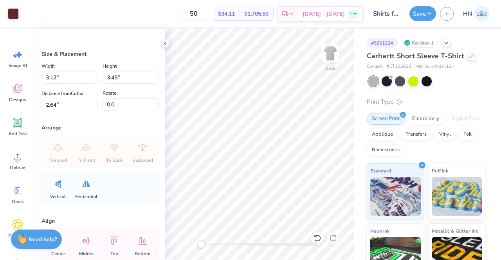
type input "3.02"
type input "3.34"
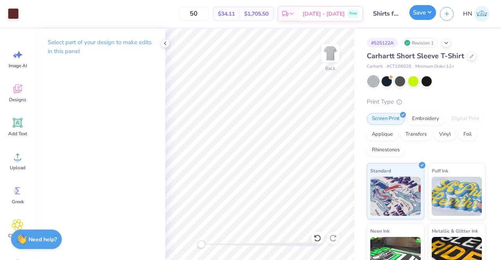
click at [422, 10] on button "Save" at bounding box center [423, 12] width 27 height 15
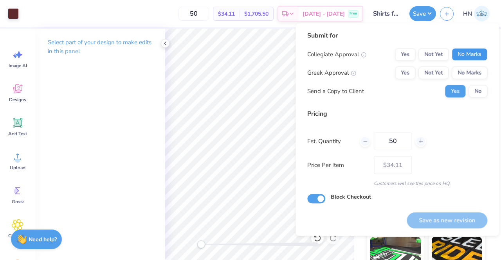
click at [459, 51] on button "No Marks" at bounding box center [470, 54] width 36 height 13
click at [462, 74] on button "No Marks" at bounding box center [470, 73] width 36 height 13
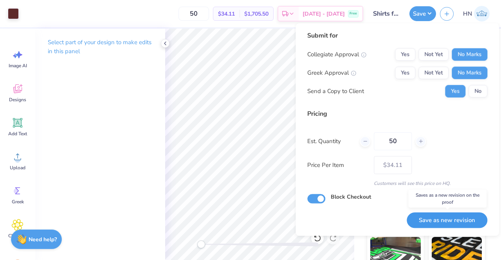
click at [436, 218] on button "Save as new revision" at bounding box center [447, 221] width 81 height 16
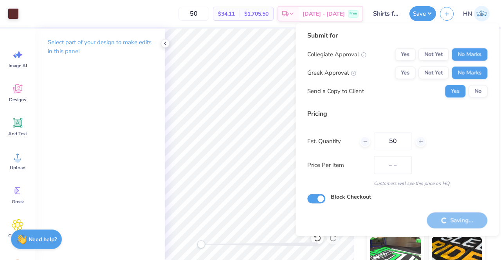
type input "$34.11"
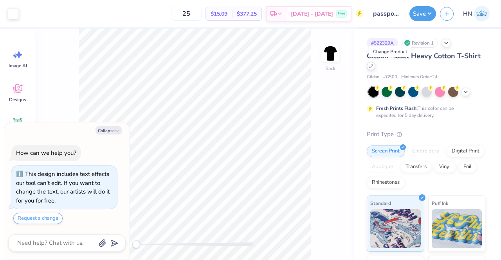
click at [376, 69] on div at bounding box center [371, 66] width 9 height 9
type textarea "x"
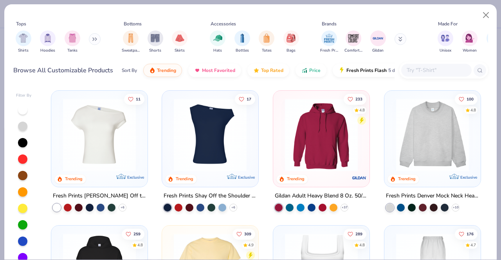
click at [423, 69] on input "text" at bounding box center [436, 70] width 60 height 9
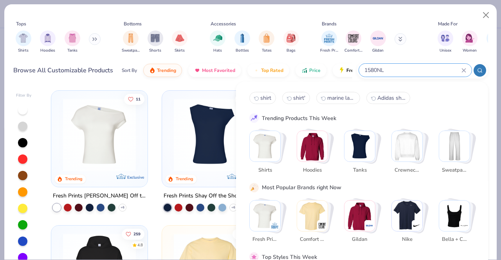
type input "1580NL"
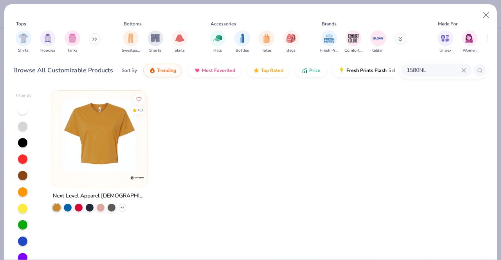
click at [78, 141] on img at bounding box center [99, 135] width 81 height 73
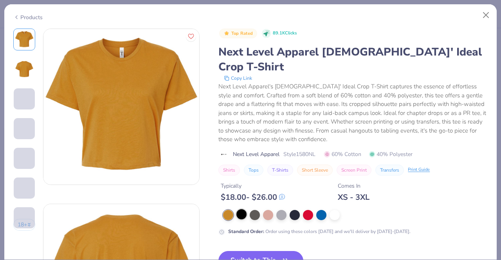
click at [239, 210] on div at bounding box center [242, 215] width 10 height 10
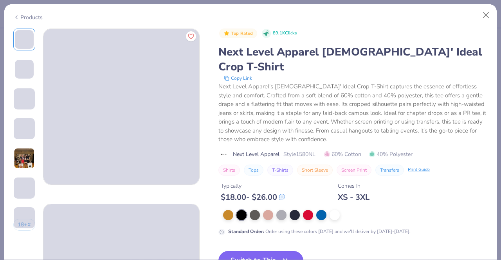
click at [255, 251] on button "Switch to This" at bounding box center [261, 261] width 85 height 20
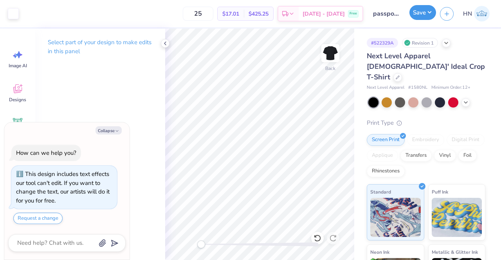
click at [416, 17] on button "Save" at bounding box center [423, 12] width 27 height 15
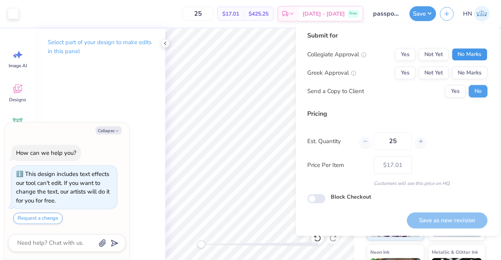
click at [468, 61] on button "No Marks" at bounding box center [470, 54] width 36 height 13
click at [409, 71] on button "Yes" at bounding box center [405, 73] width 20 height 13
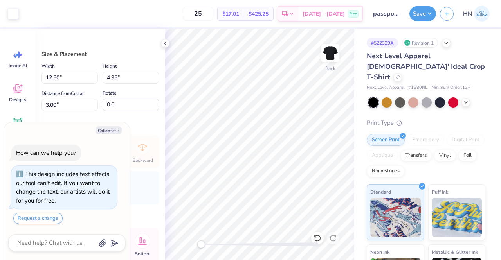
type textarea "x"
type input "11.94"
type input "4.73"
drag, startPoint x: 111, startPoint y: 130, endPoint x: 106, endPoint y: 136, distance: 8.6
click at [111, 130] on button "Collapse" at bounding box center [109, 131] width 26 height 8
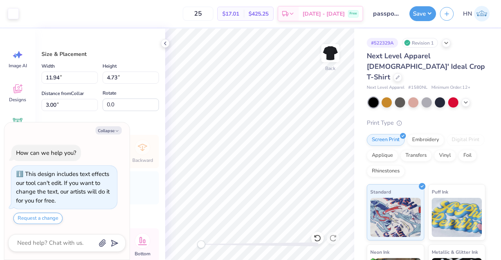
type textarea "x"
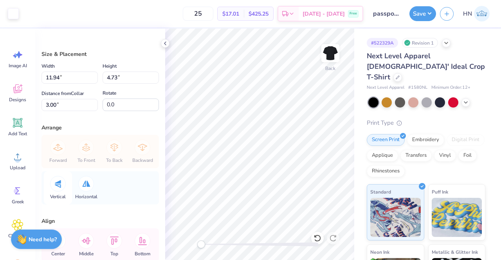
scroll to position [44, 0]
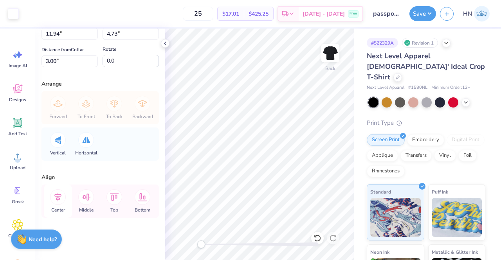
click at [60, 199] on icon at bounding box center [58, 198] width 16 height 16
click at [52, 193] on icon at bounding box center [58, 198] width 16 height 16
click at [52, 192] on icon at bounding box center [58, 198] width 16 height 16
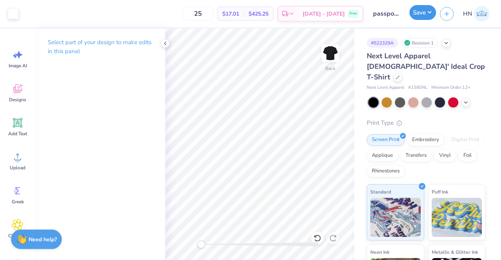
click at [419, 15] on button "Save" at bounding box center [423, 12] width 27 height 15
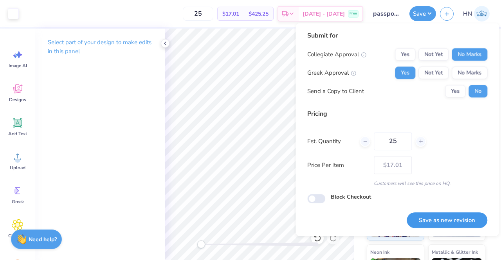
click at [450, 220] on button "Save as new revision" at bounding box center [447, 221] width 81 height 16
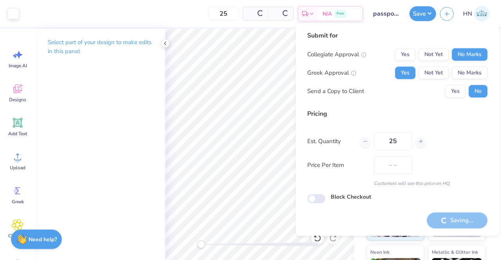
type input "$17.01"
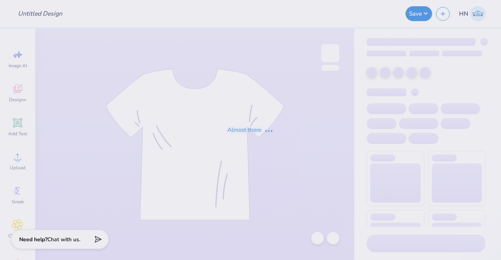
type input "Club Swim Shirts!"
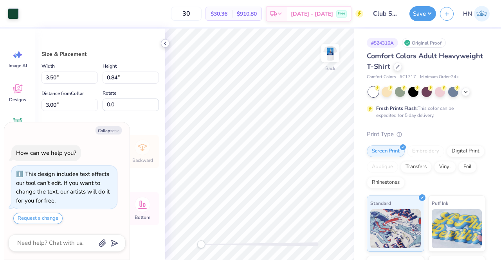
click at [169, 43] on div at bounding box center [165, 43] width 9 height 9
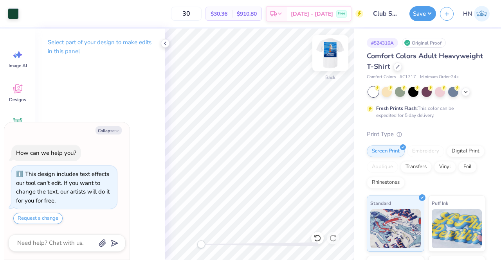
click at [326, 55] on img at bounding box center [330, 53] width 31 height 31
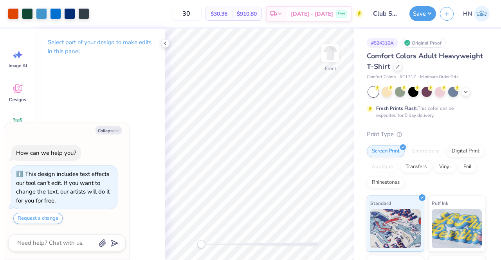
click at [410, 16] on div "Save" at bounding box center [423, 13] width 27 height 15
click at [424, 11] on button "Save" at bounding box center [423, 12] width 27 height 15
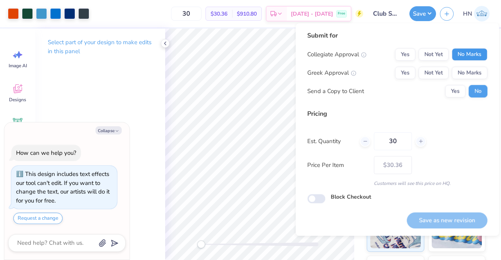
click at [472, 54] on button "No Marks" at bounding box center [470, 54] width 36 height 13
click at [410, 51] on button "Yes" at bounding box center [405, 54] width 20 height 13
click at [468, 69] on button "No Marks" at bounding box center [470, 73] width 36 height 13
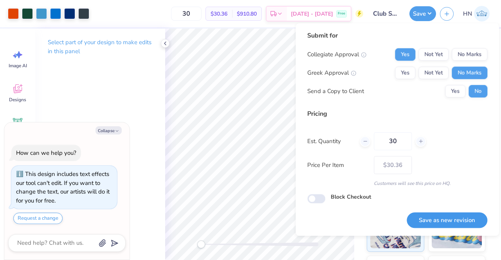
click at [461, 224] on button "Save as new revision" at bounding box center [447, 221] width 81 height 16
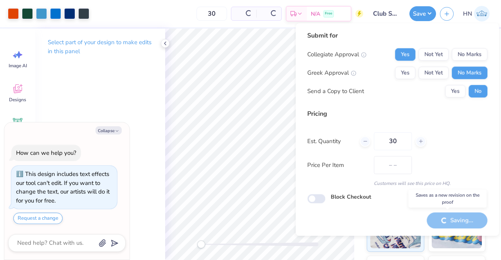
type textarea "x"
type input "– –"
type textarea "x"
type input "$30.36"
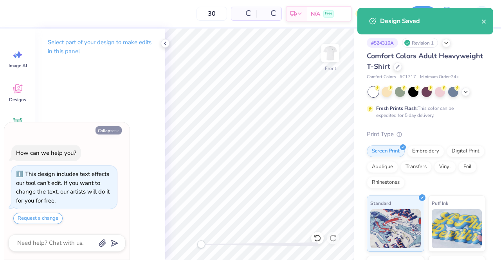
click at [117, 130] on icon "button" at bounding box center [117, 131] width 5 height 5
type textarea "x"
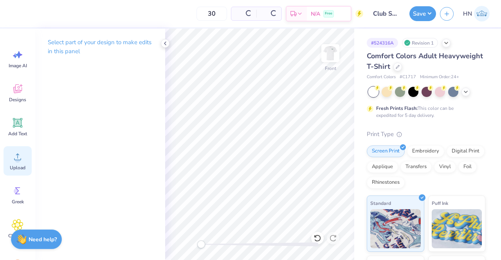
click at [20, 163] on icon at bounding box center [18, 157] width 12 height 12
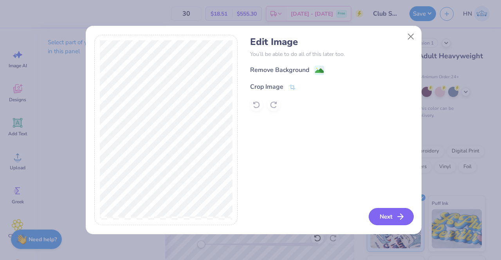
click at [384, 213] on button "Next" at bounding box center [391, 216] width 45 height 17
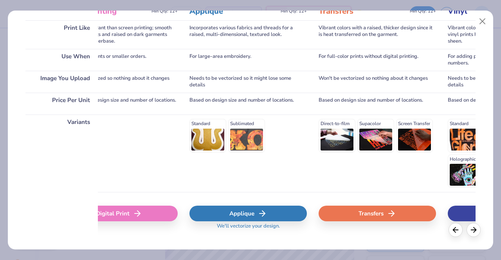
scroll to position [0, 316]
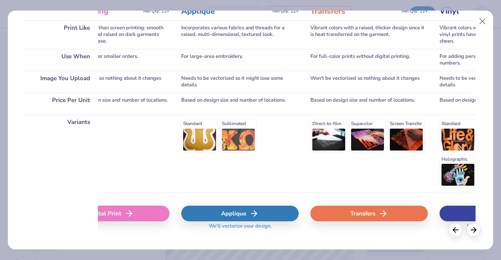
click at [392, 211] on div "Transfers" at bounding box center [369, 214] width 117 height 16
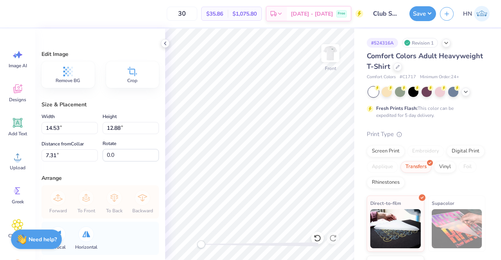
type input "11.33"
type input "10.04"
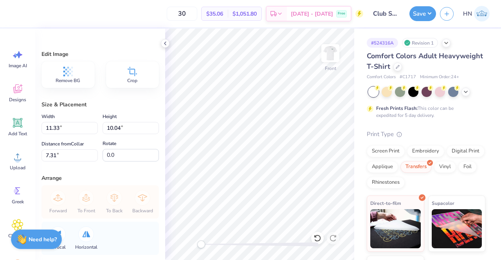
type input "12.98"
type input "11.51"
type input "3.00"
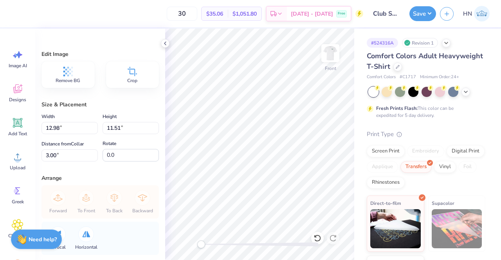
scroll to position [94, 0]
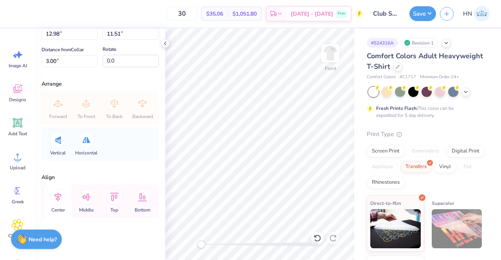
click at [59, 197] on icon at bounding box center [58, 198] width 16 height 16
type input "12.63"
type input "11.20"
click at [422, 13] on button "Save" at bounding box center [423, 12] width 27 height 15
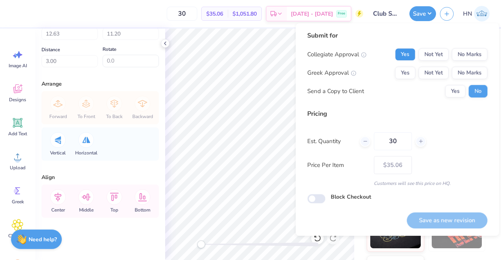
click at [397, 56] on button "Yes" at bounding box center [405, 54] width 20 height 13
click at [484, 75] on button "No Marks" at bounding box center [470, 73] width 36 height 13
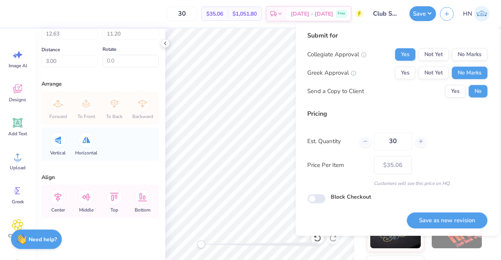
click at [447, 217] on button "Save as new revision" at bounding box center [447, 221] width 81 height 16
type input "$35.06"
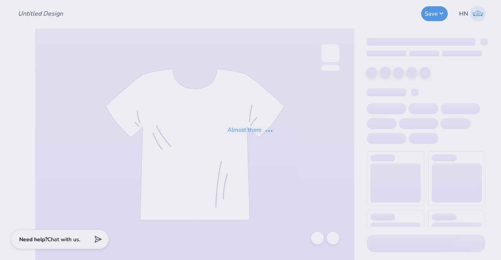
type input "passport shirts"
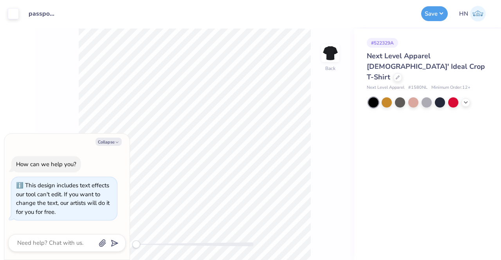
click at [105, 137] on div "Collapse How can we help you? This design includes text effects our tool can't …" at bounding box center [66, 197] width 125 height 127
click at [105, 146] on button "Collapse" at bounding box center [109, 142] width 26 height 8
type textarea "x"
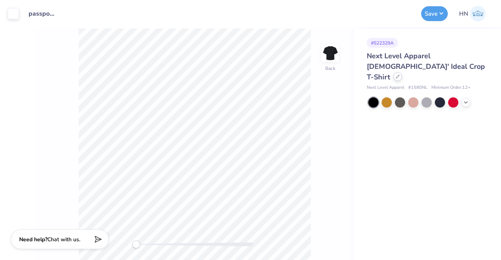
click at [402, 72] on div at bounding box center [398, 76] width 9 height 9
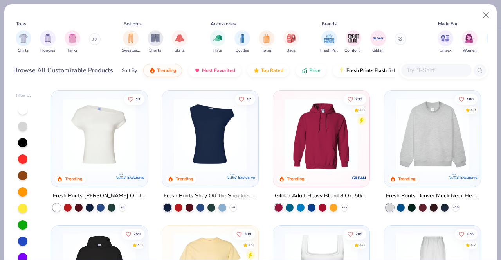
click at [414, 76] on div at bounding box center [436, 70] width 70 height 13
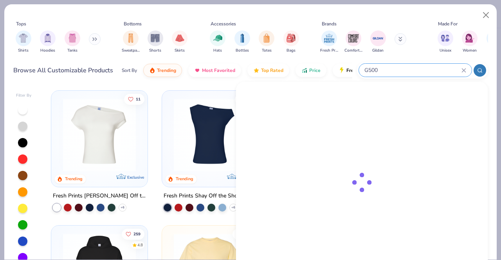
type input "G500"
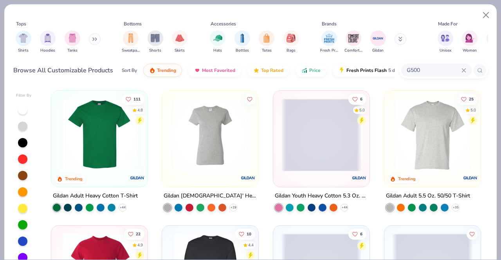
click at [122, 140] on img at bounding box center [99, 135] width 81 height 73
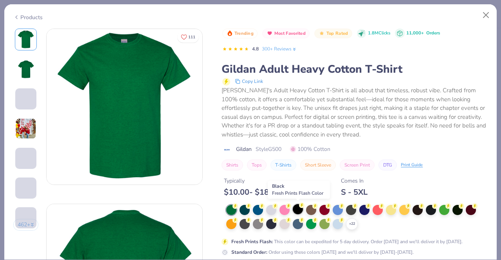
click at [296, 212] on div at bounding box center [298, 209] width 10 height 10
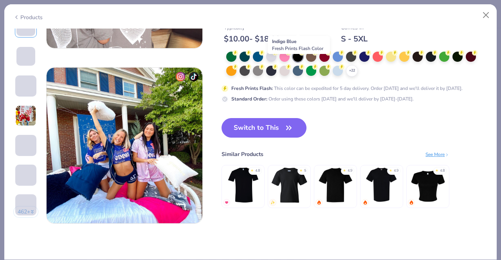
scroll to position [1057, 0]
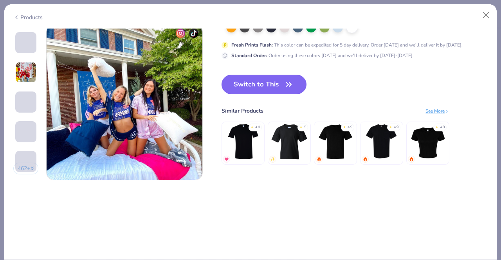
click at [289, 87] on icon "button" at bounding box center [289, 84] width 11 height 11
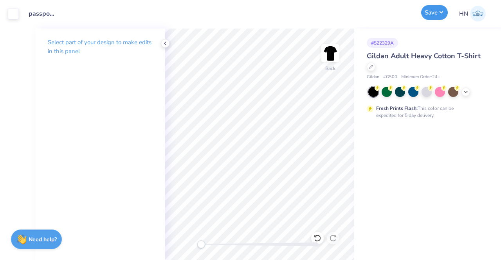
click at [431, 10] on button "Save" at bounding box center [434, 12] width 27 height 15
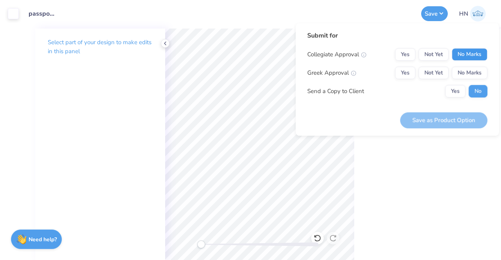
click at [464, 56] on button "No Marks" at bounding box center [470, 54] width 36 height 13
click at [411, 74] on button "Yes" at bounding box center [405, 73] width 20 height 13
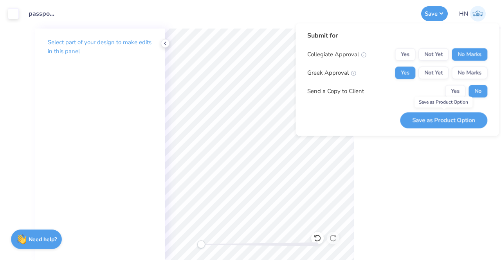
drag, startPoint x: 442, startPoint y: 117, endPoint x: 359, endPoint y: 177, distance: 102.7
click at [442, 118] on button "Save as Product Option" at bounding box center [443, 120] width 87 height 16
